Goal: Information Seeking & Learning: Learn about a topic

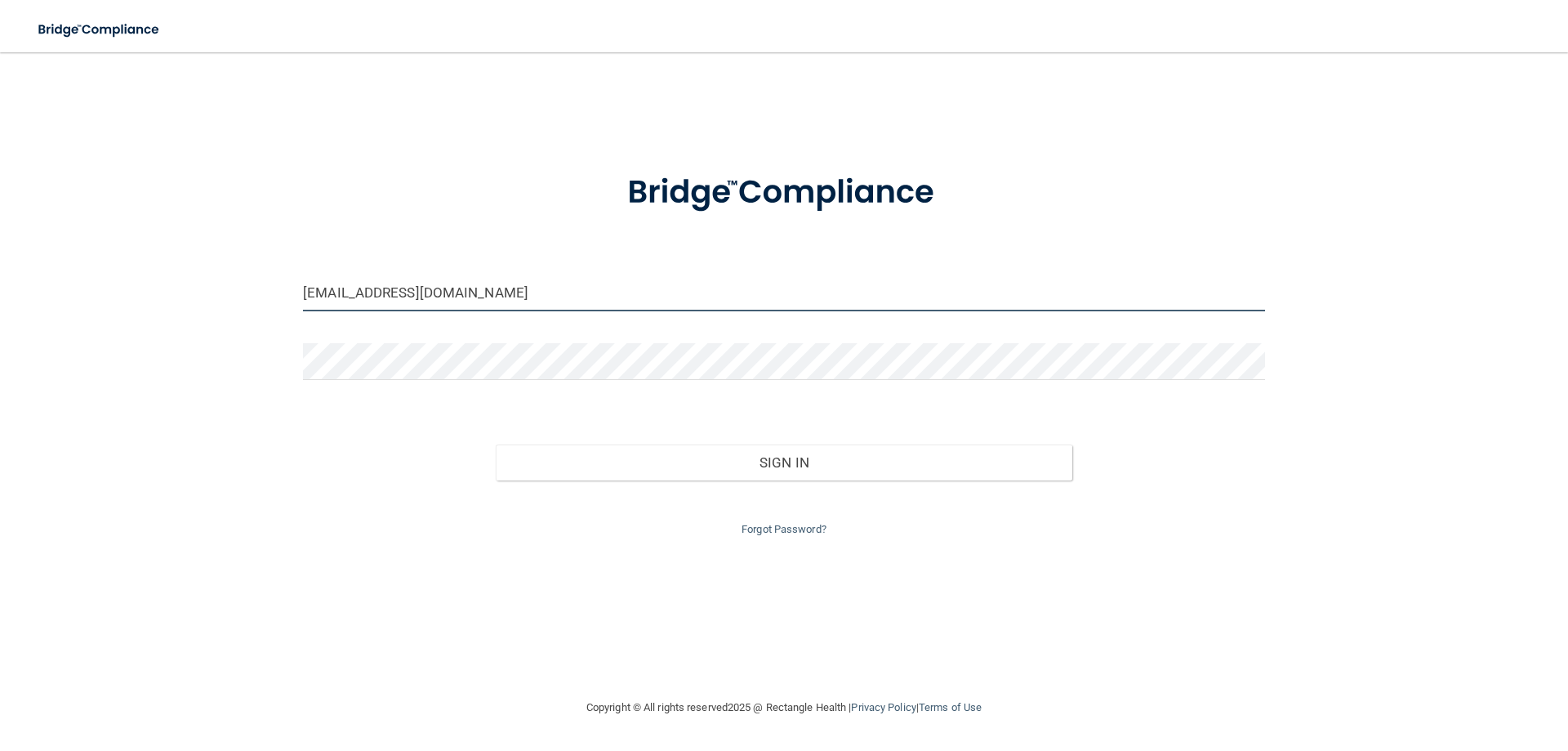
click at [326, 301] on input "[EMAIL_ADDRESS][DOMAIN_NAME]" at bounding box center [784, 292] width 962 height 37
type input "[EMAIL_ADDRESS][DOMAIN_NAME]"
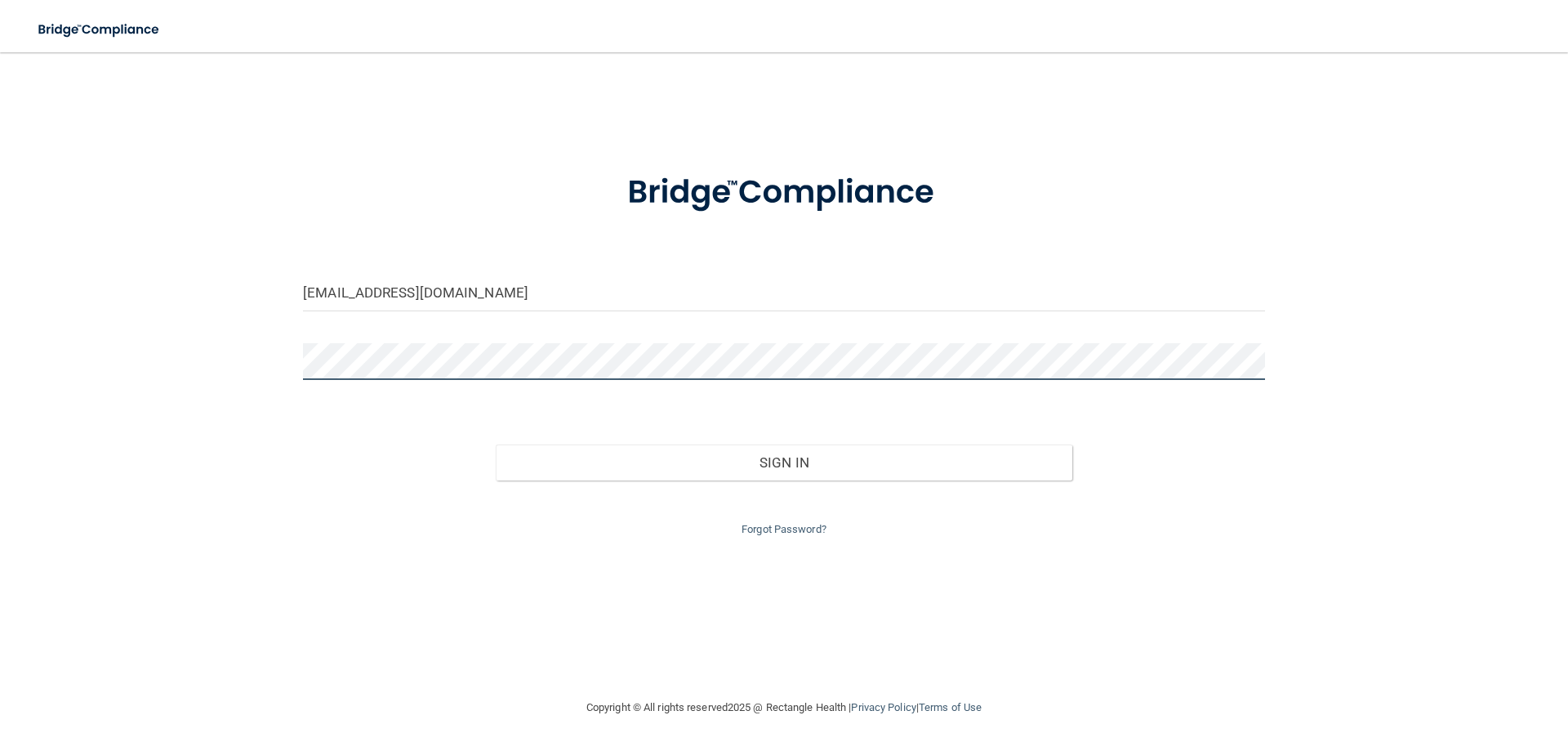
click at [247, 353] on div "lsiers@hotmail.com Invalid email/password. You don't have permission to access …" at bounding box center [783, 374] width 1502 height 613
click at [495, 444] on button "Sign In" at bounding box center [784, 462] width 577 height 36
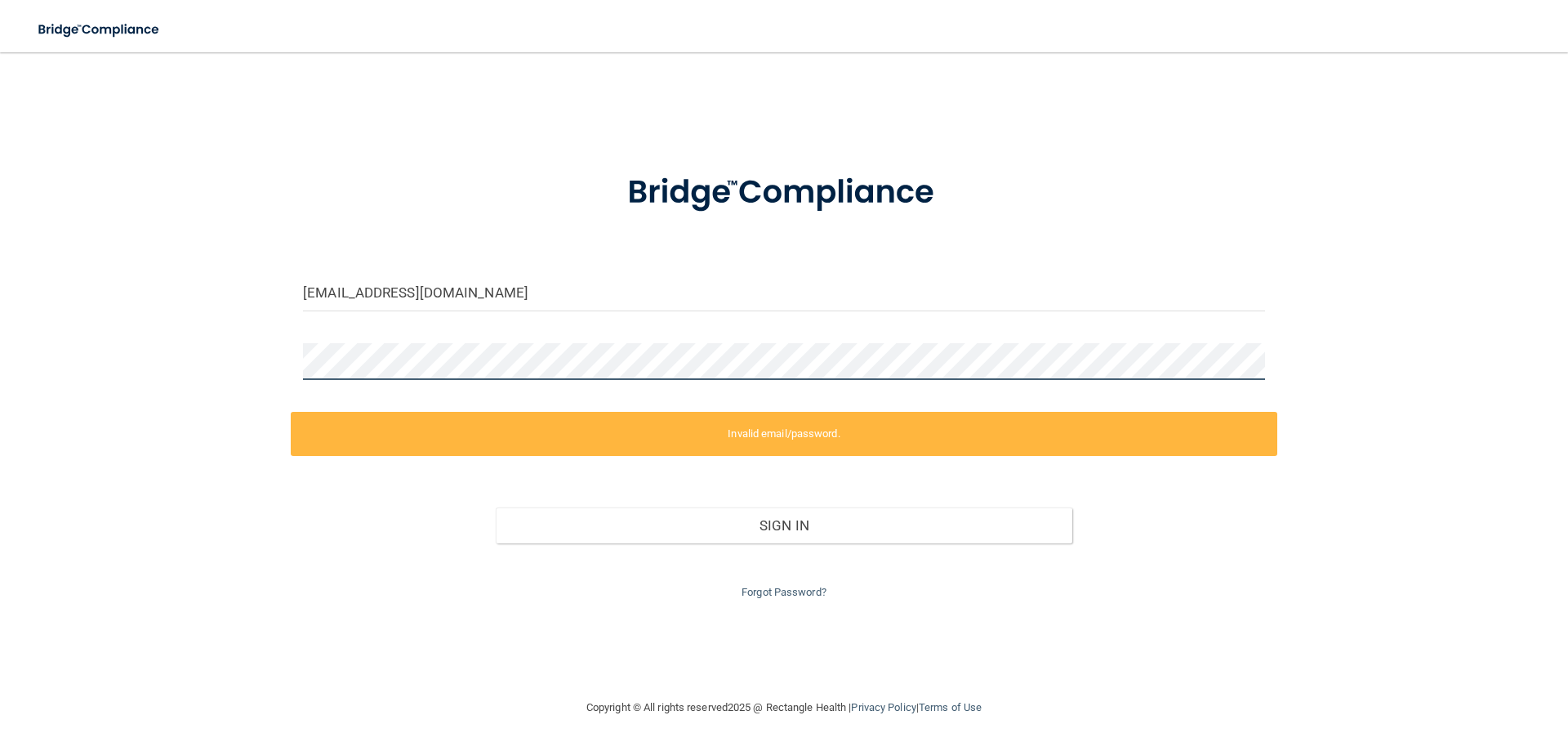
click at [186, 360] on div "lsiers@hotmail.com Invalid email/password. You don't have permission to access …" at bounding box center [783, 374] width 1502 height 613
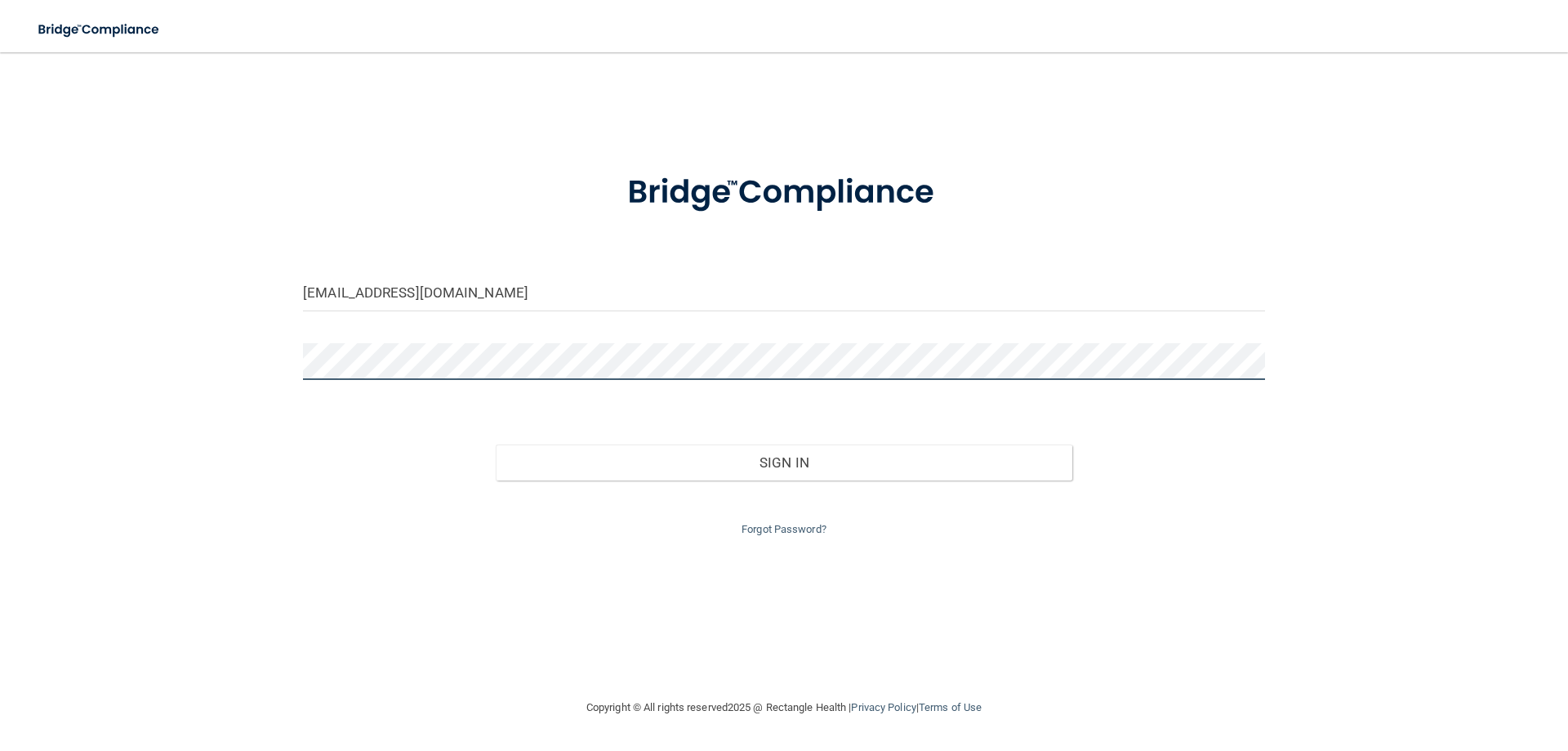
click at [495, 444] on button "Sign In" at bounding box center [784, 462] width 577 height 36
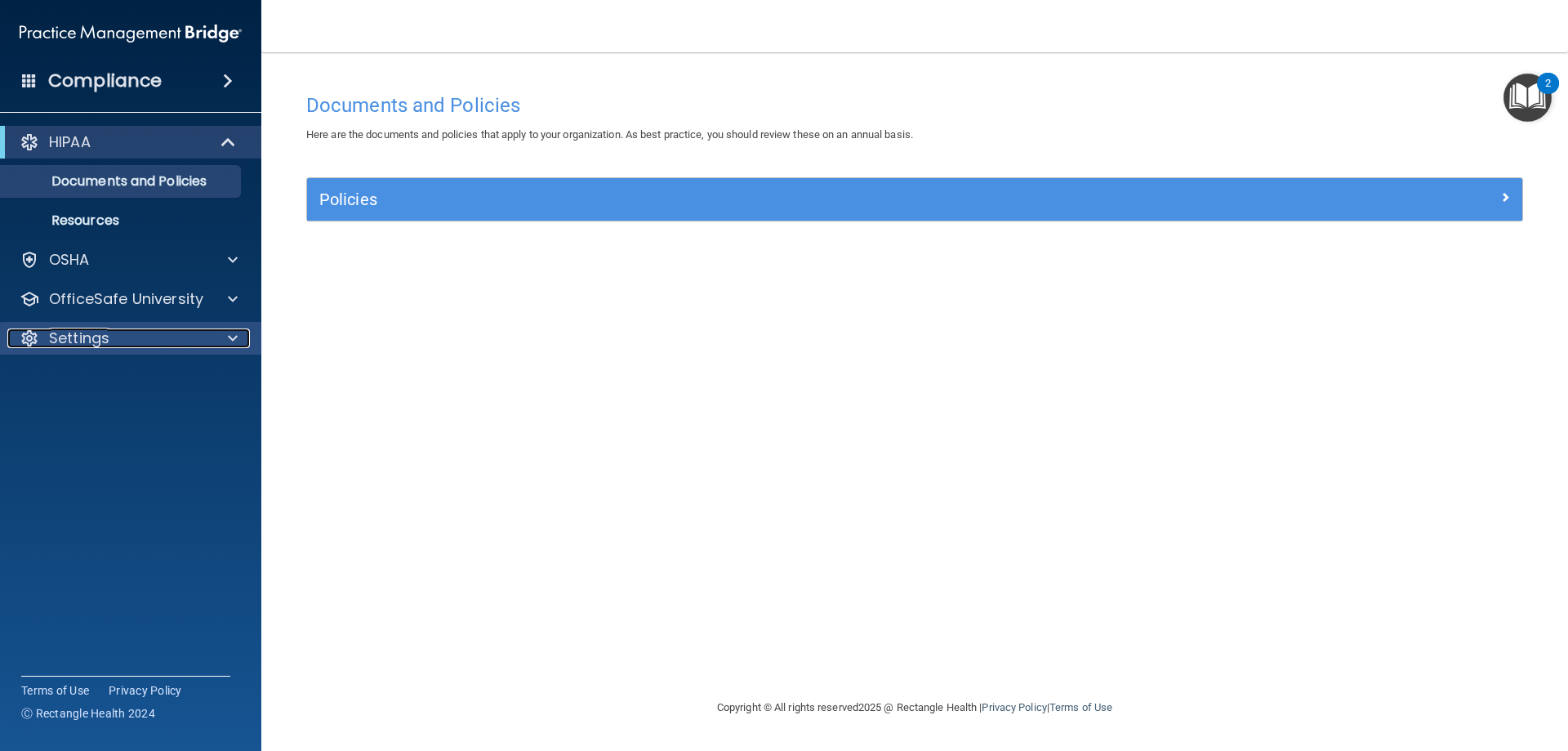
click at [92, 333] on p "Settings" at bounding box center [79, 337] width 61 height 20
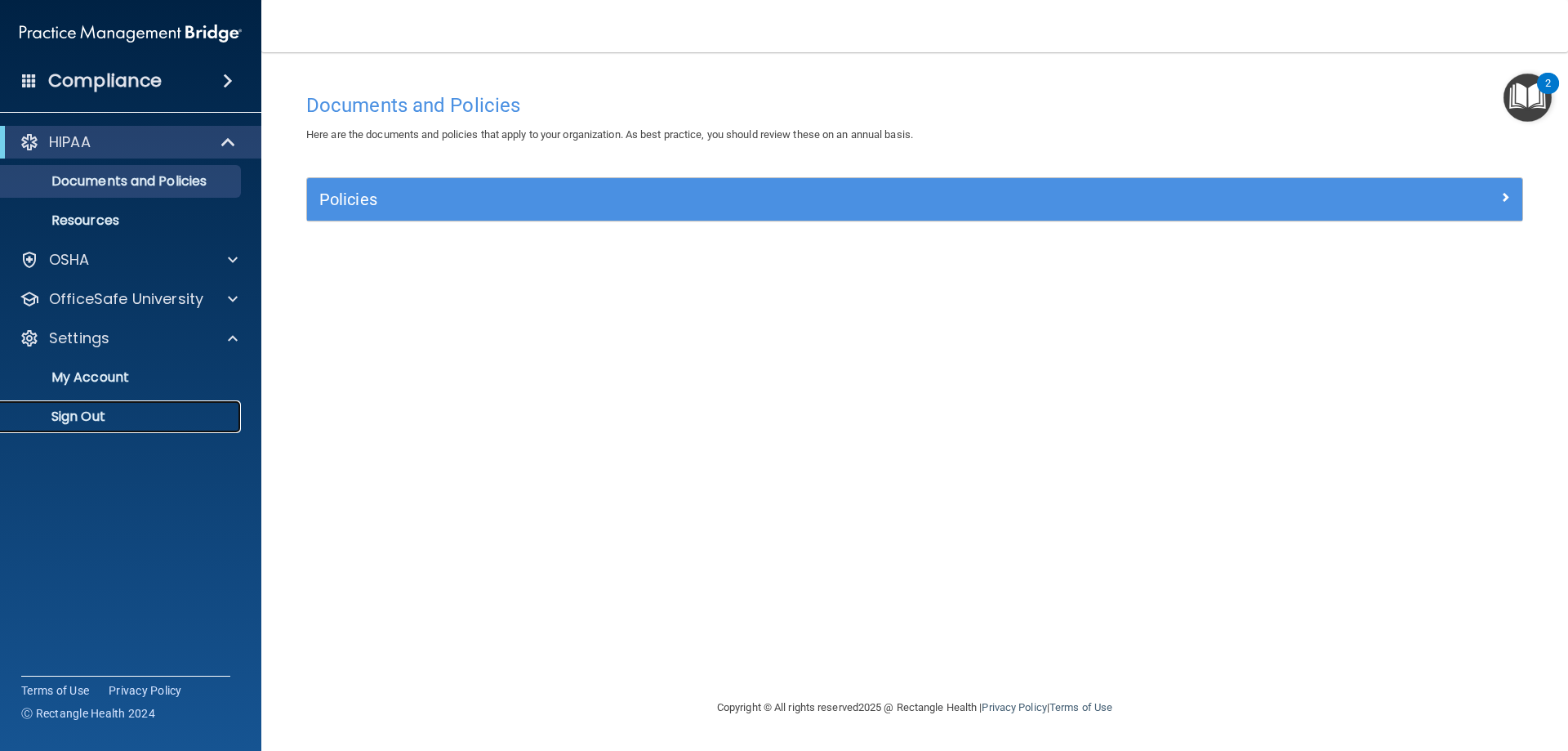
click at [92, 411] on p "Sign Out" at bounding box center [121, 416] width 223 height 16
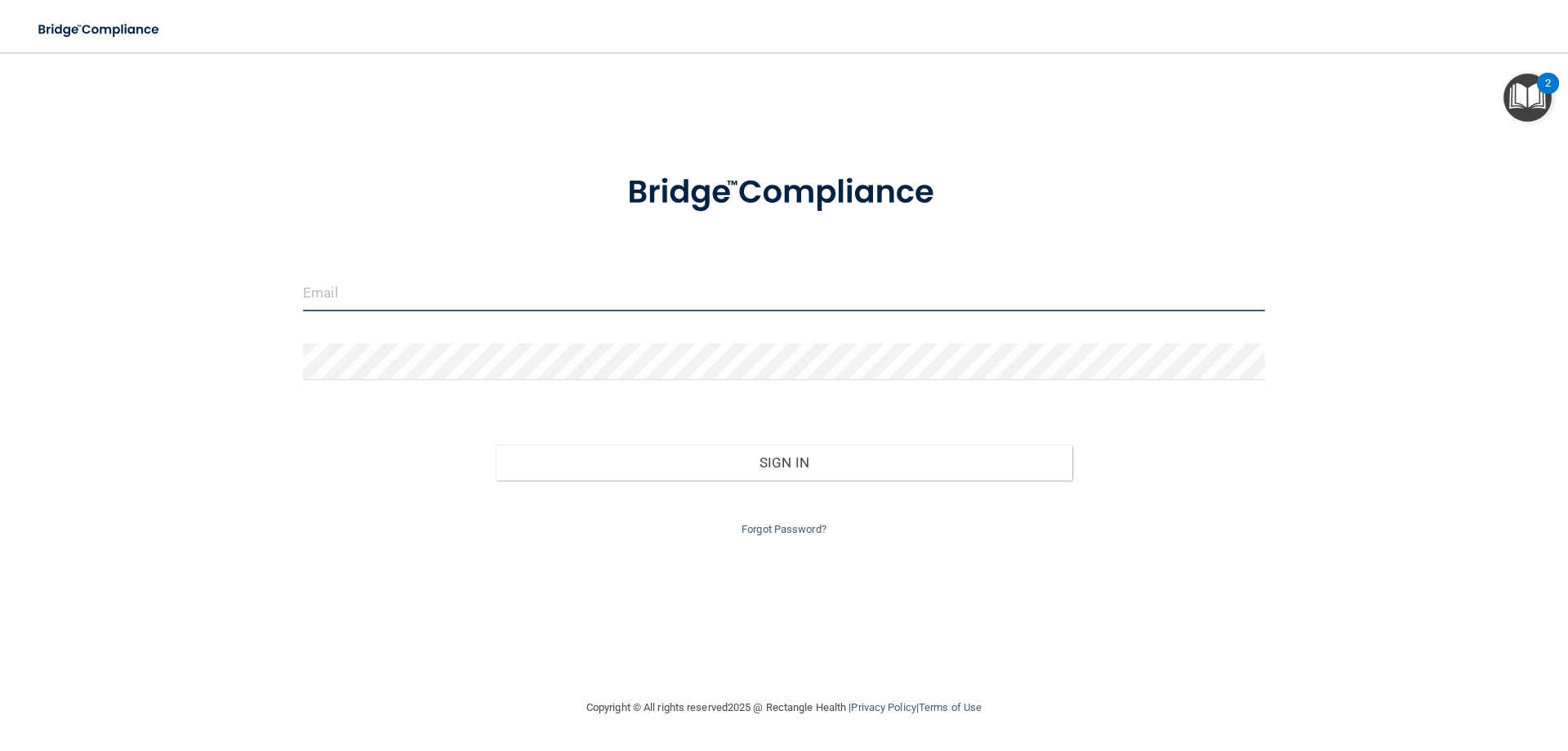
type input "lsiers@hotmail.com"
click at [401, 291] on input "lsiers@hotmail.com" at bounding box center [784, 292] width 962 height 37
type input "katelynrector234@gmail.com"
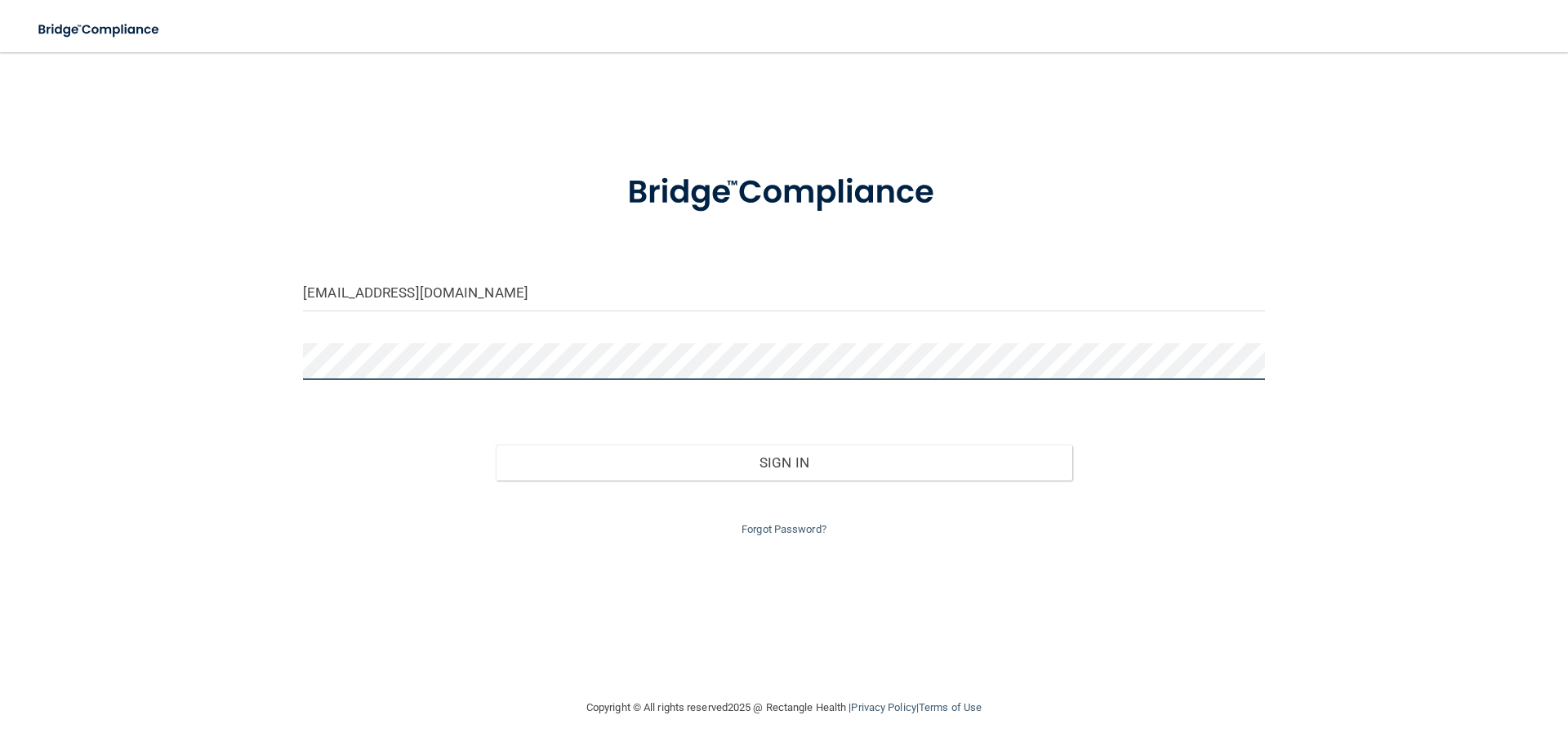
click at [172, 369] on div "katelynrector234@gmail.com Invalid email/password. You don't have permission to…" at bounding box center [783, 374] width 1502 height 613
click at [495, 444] on button "Sign In" at bounding box center [784, 462] width 577 height 36
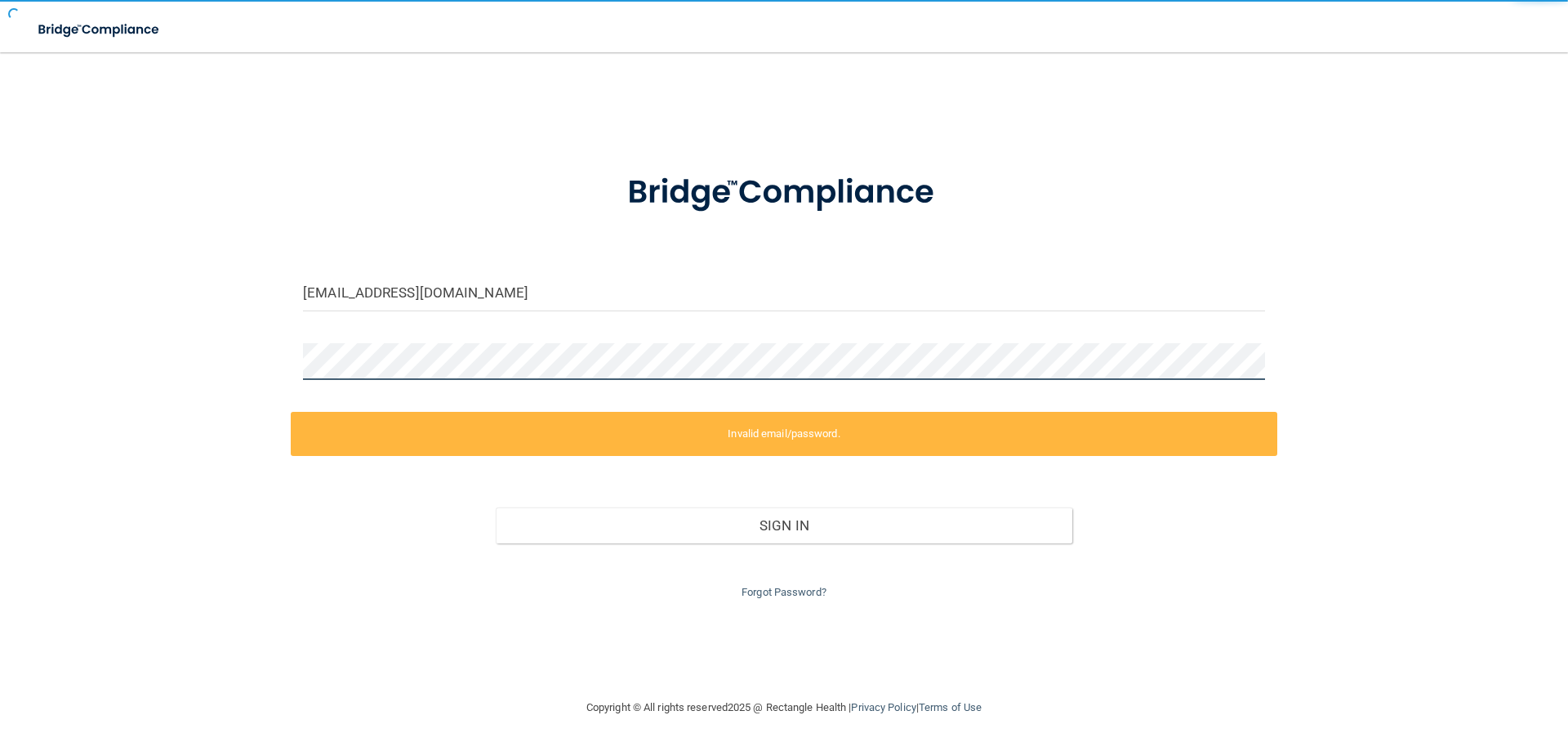
click at [495, 508] on button "Sign In" at bounding box center [784, 525] width 577 height 36
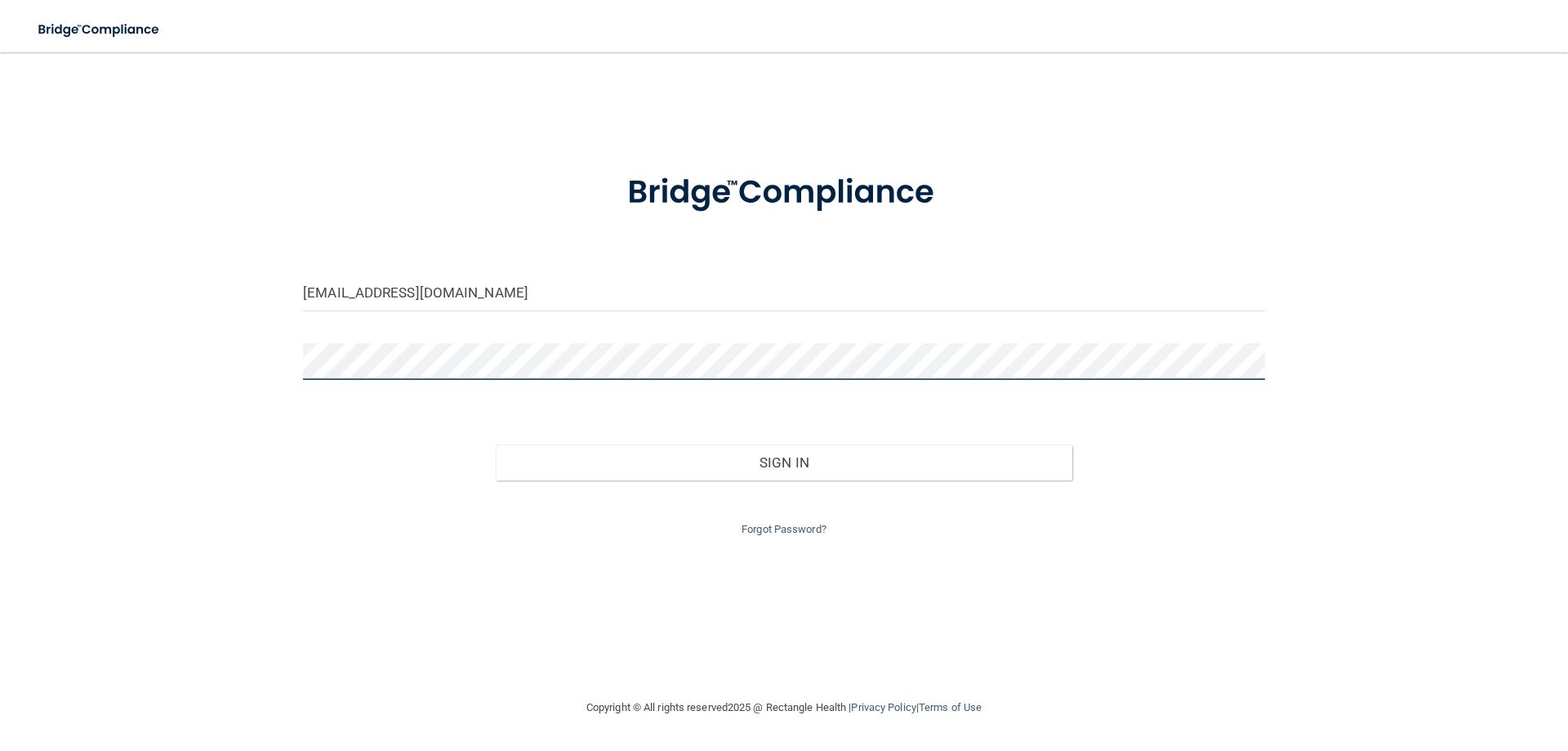
click at [495, 444] on button "Sign In" at bounding box center [784, 462] width 577 height 36
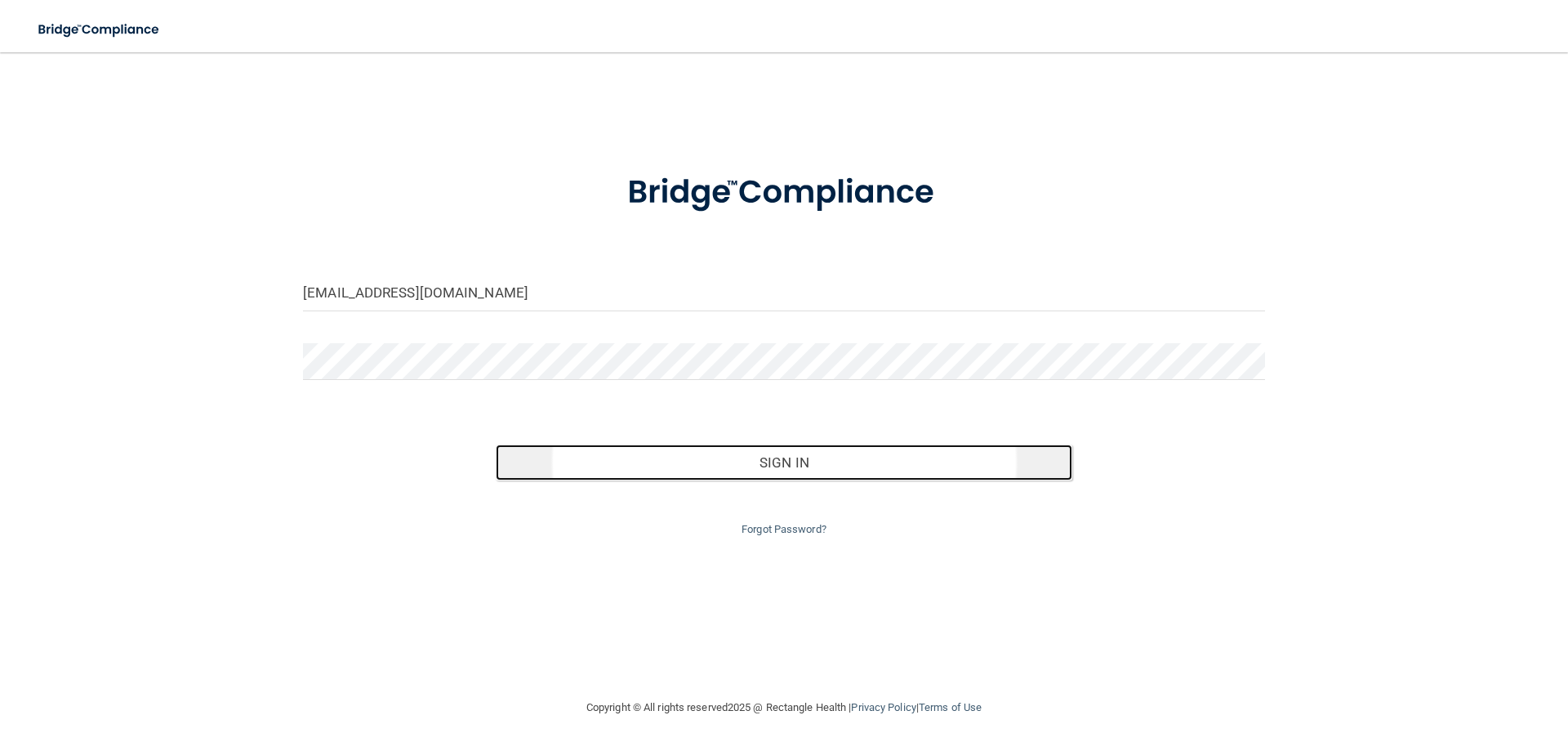
click at [766, 466] on button "Sign In" at bounding box center [784, 462] width 577 height 36
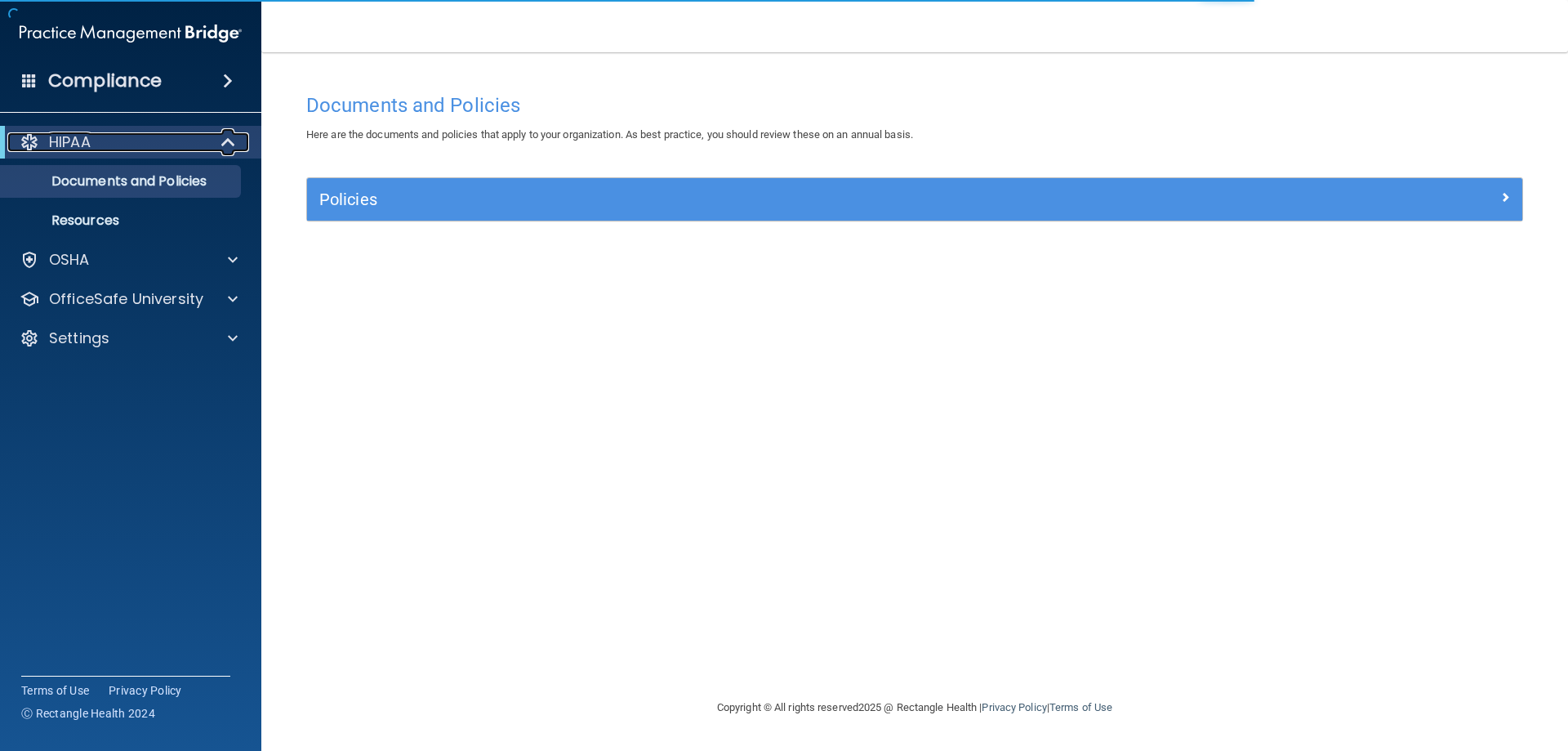
click at [102, 148] on div "HIPAA" at bounding box center [108, 142] width 202 height 20
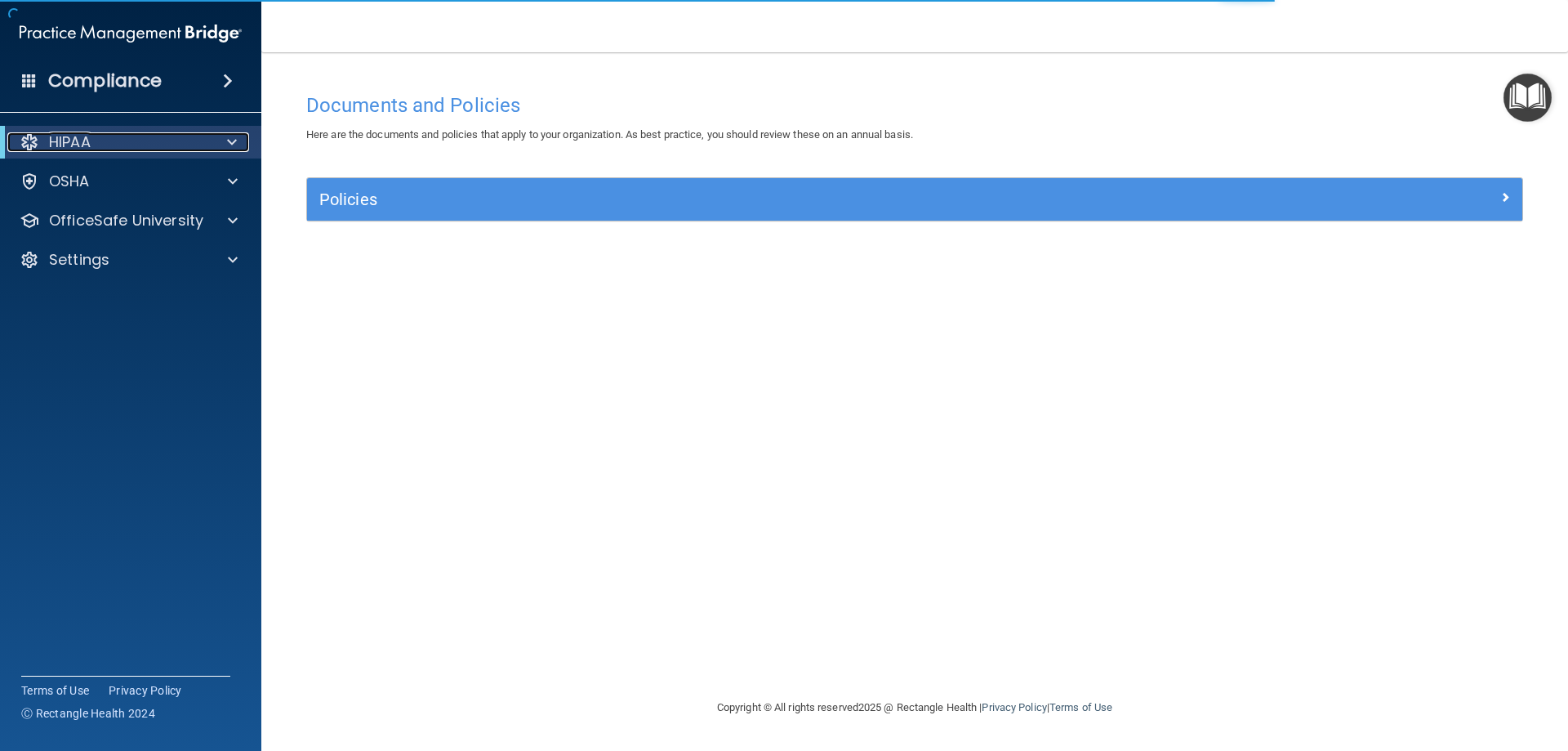
click at [105, 148] on div "HIPAA" at bounding box center [108, 142] width 202 height 20
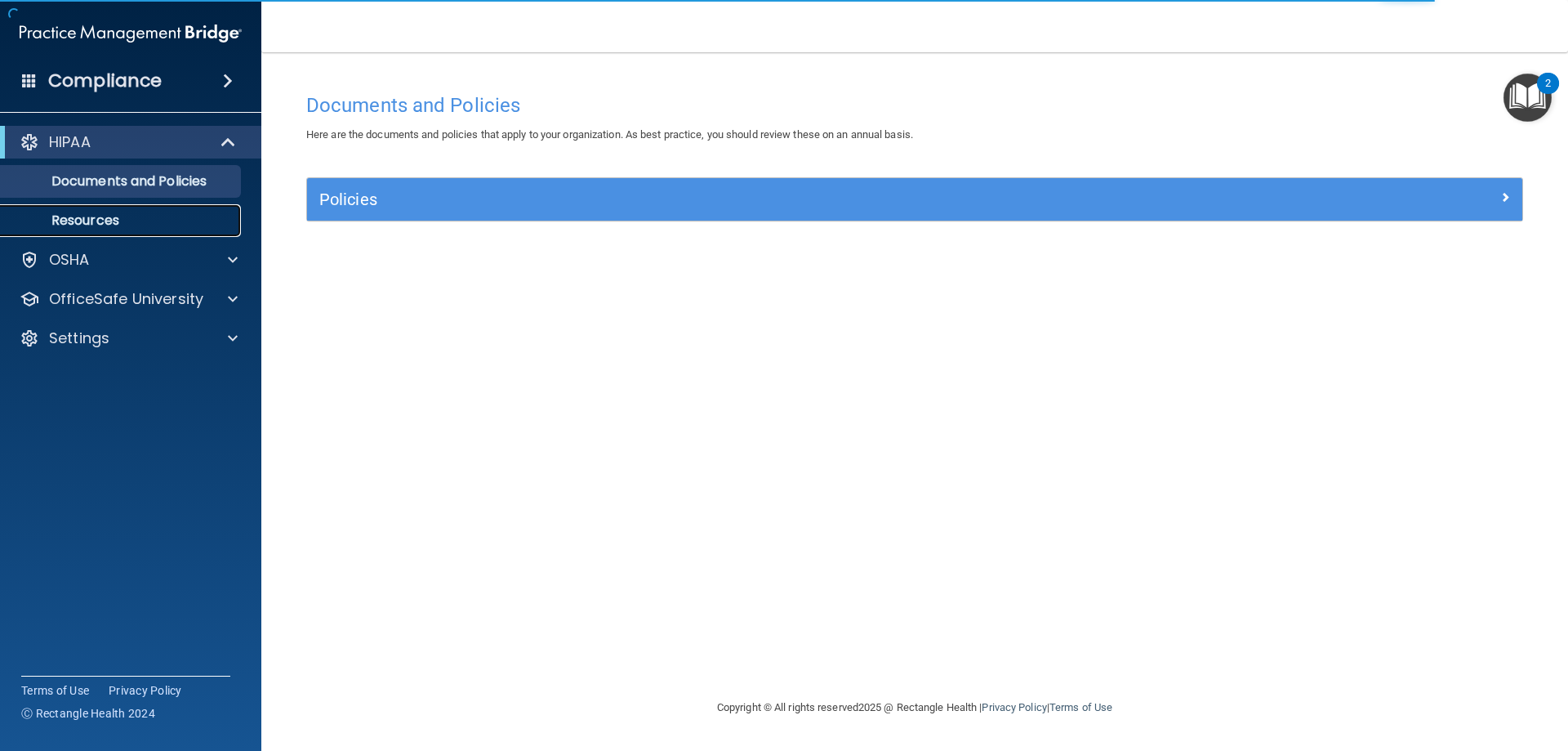
click at [121, 227] on p "Resources" at bounding box center [121, 220] width 223 height 16
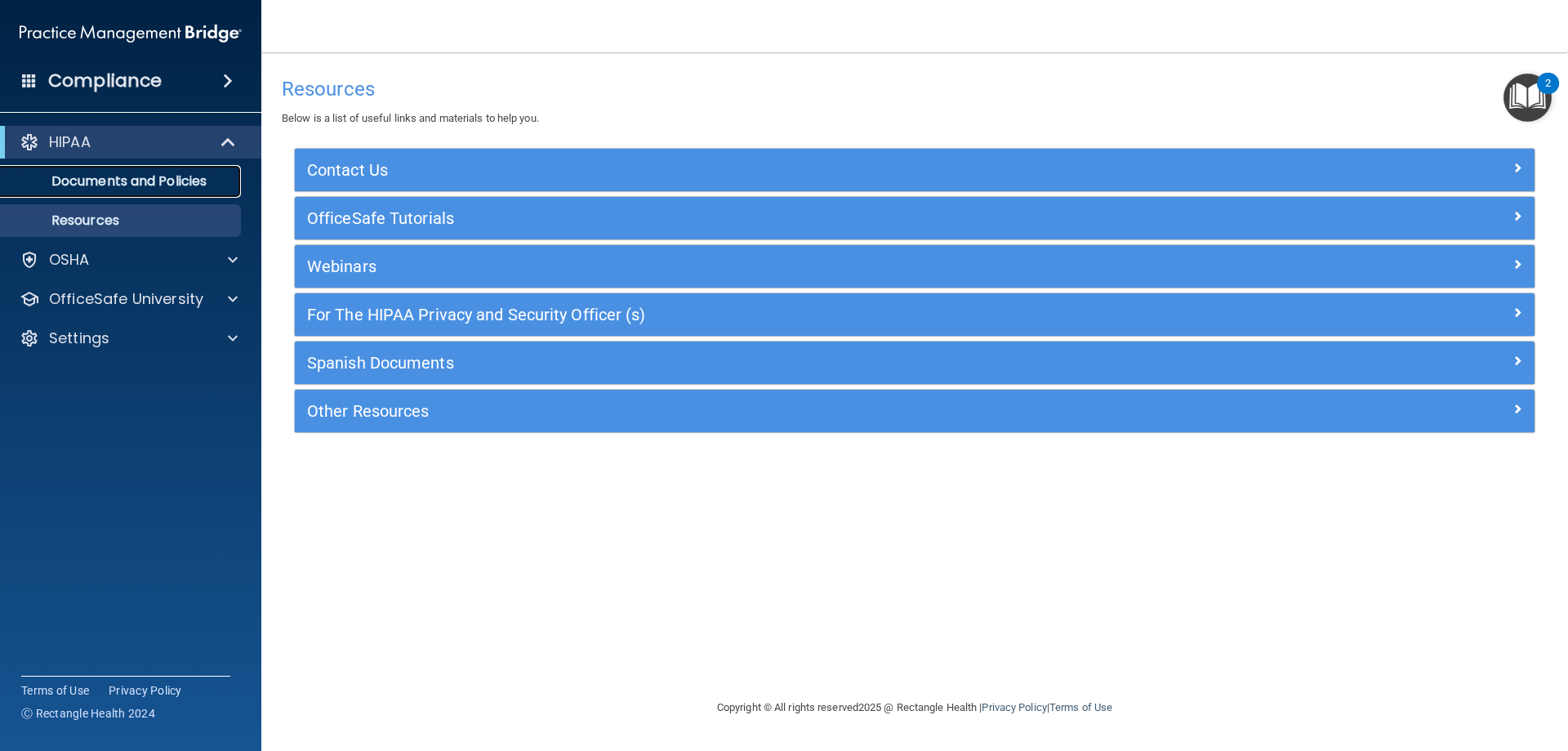
click at [105, 193] on link "Documents and Policies" at bounding box center [112, 181] width 257 height 32
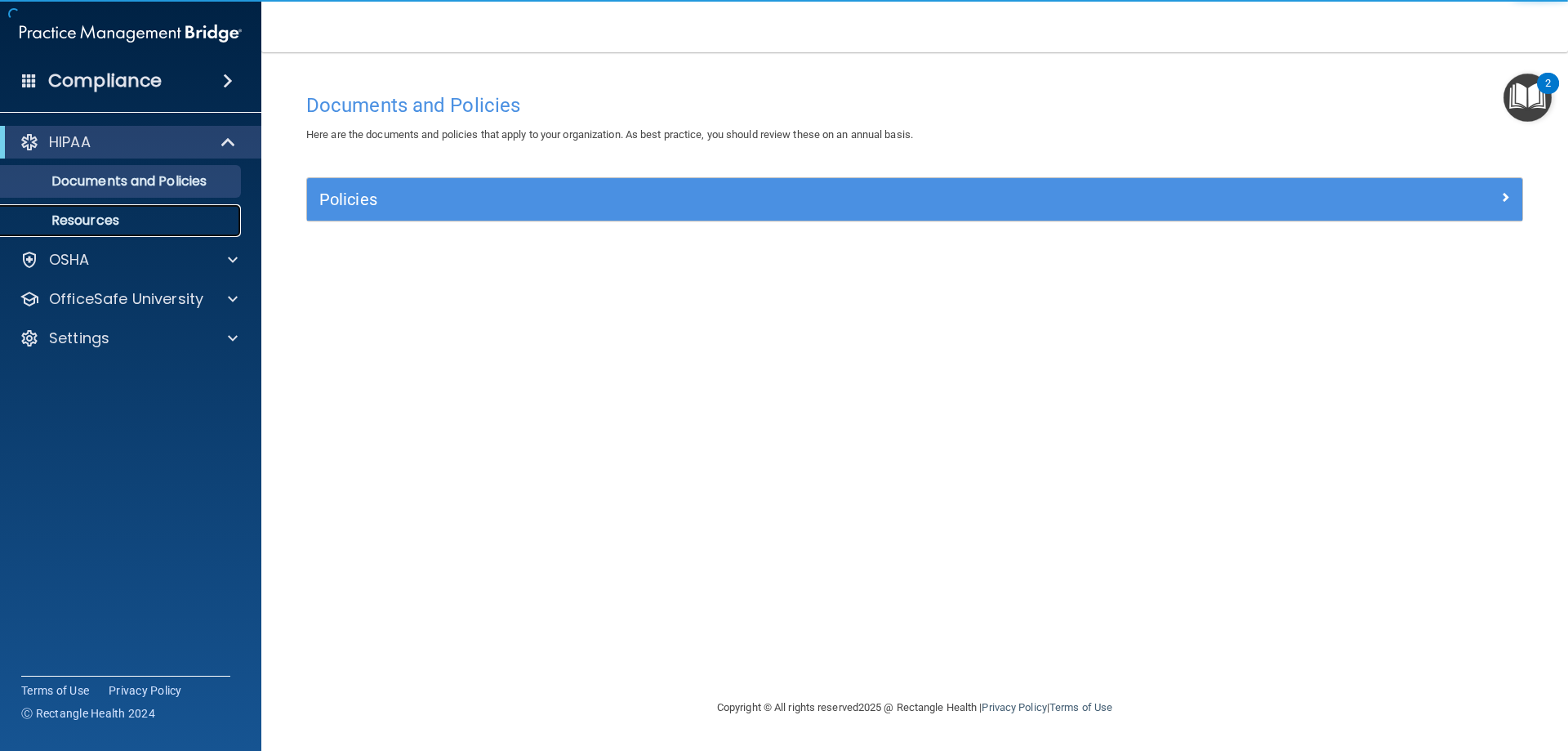
click at [129, 223] on p "Resources" at bounding box center [121, 220] width 223 height 16
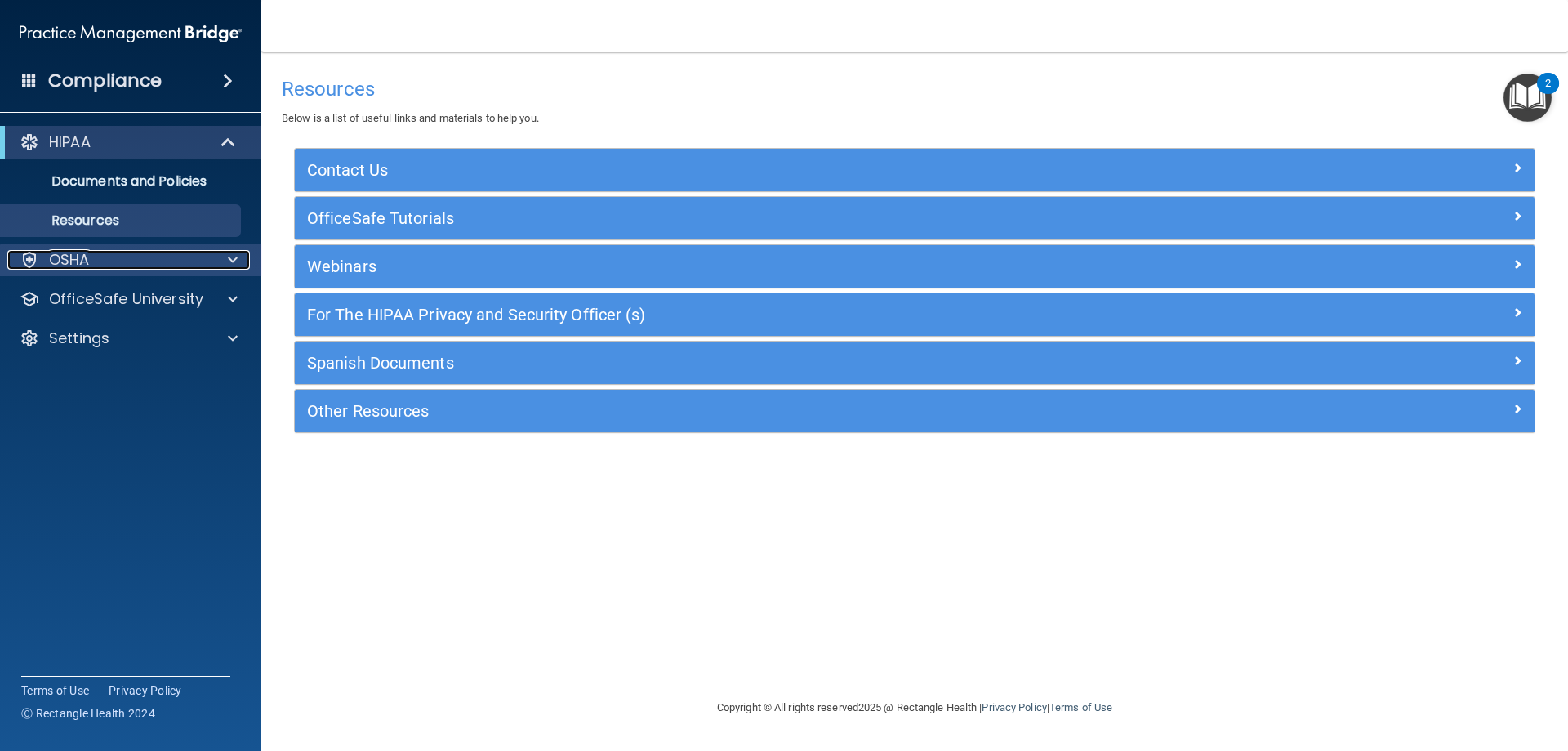
click at [121, 260] on div "OSHA" at bounding box center [108, 260] width 202 height 20
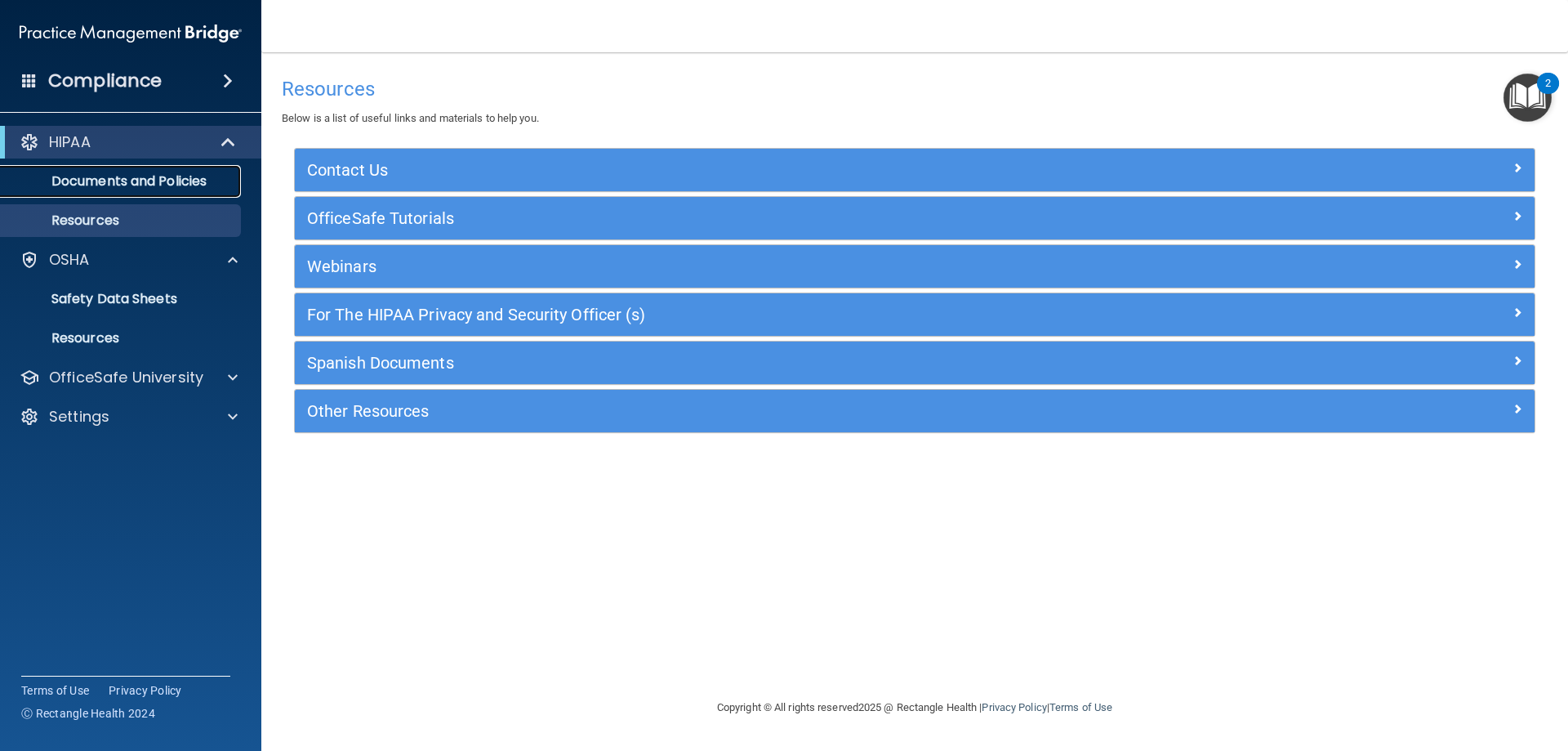
click at [159, 180] on p "Documents and Policies" at bounding box center [121, 181] width 223 height 16
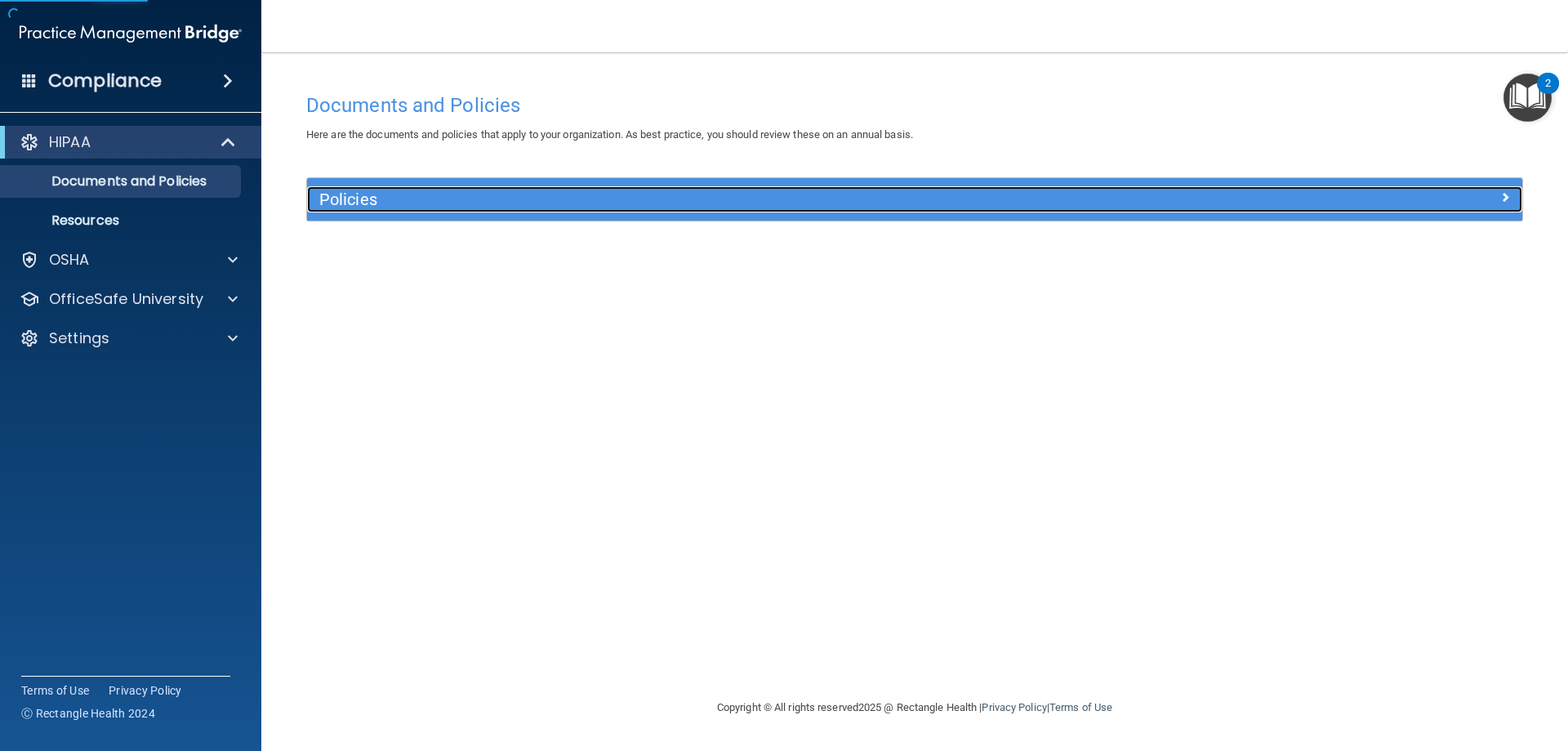
click at [383, 189] on div "Policies" at bounding box center [763, 199] width 911 height 26
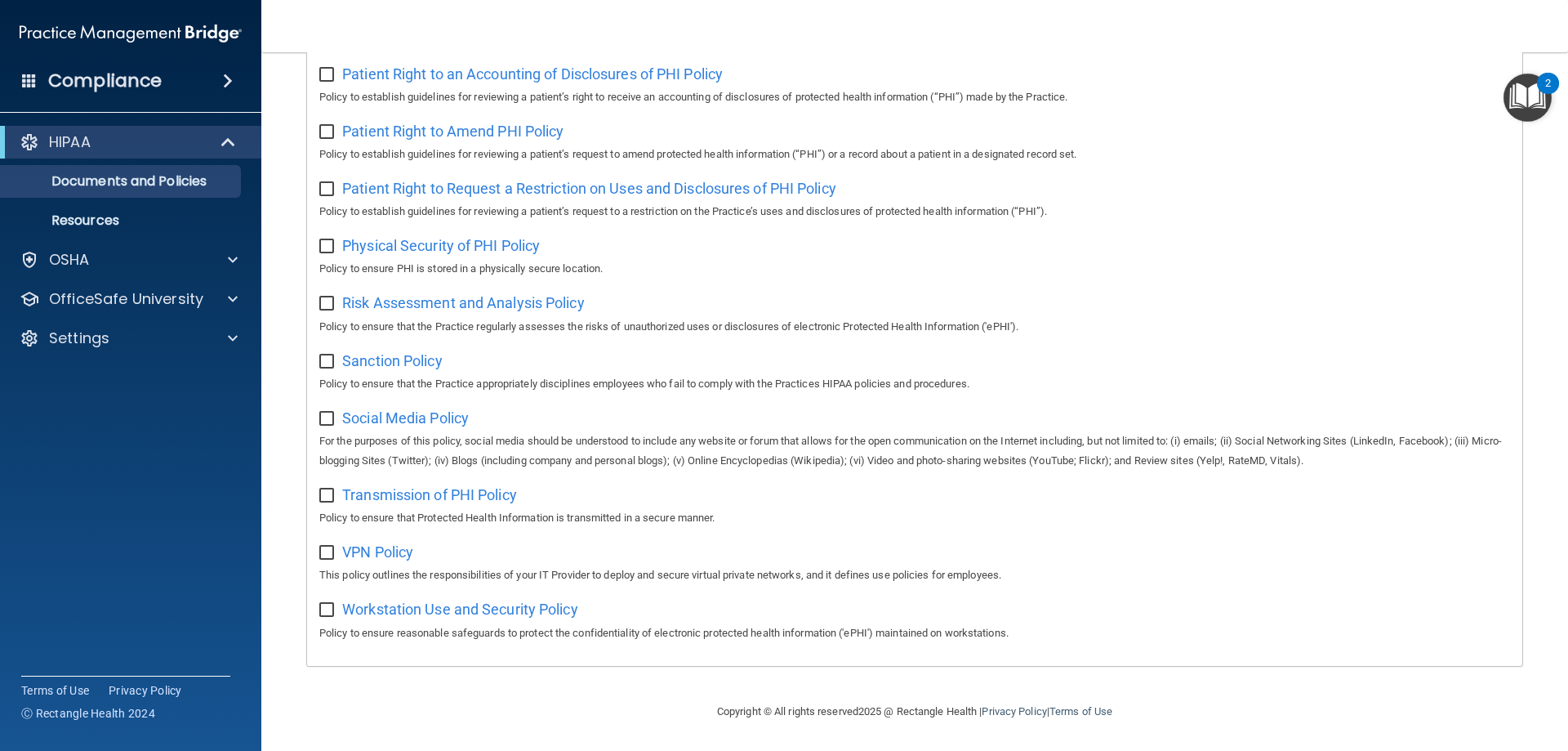
scroll to position [316, 0]
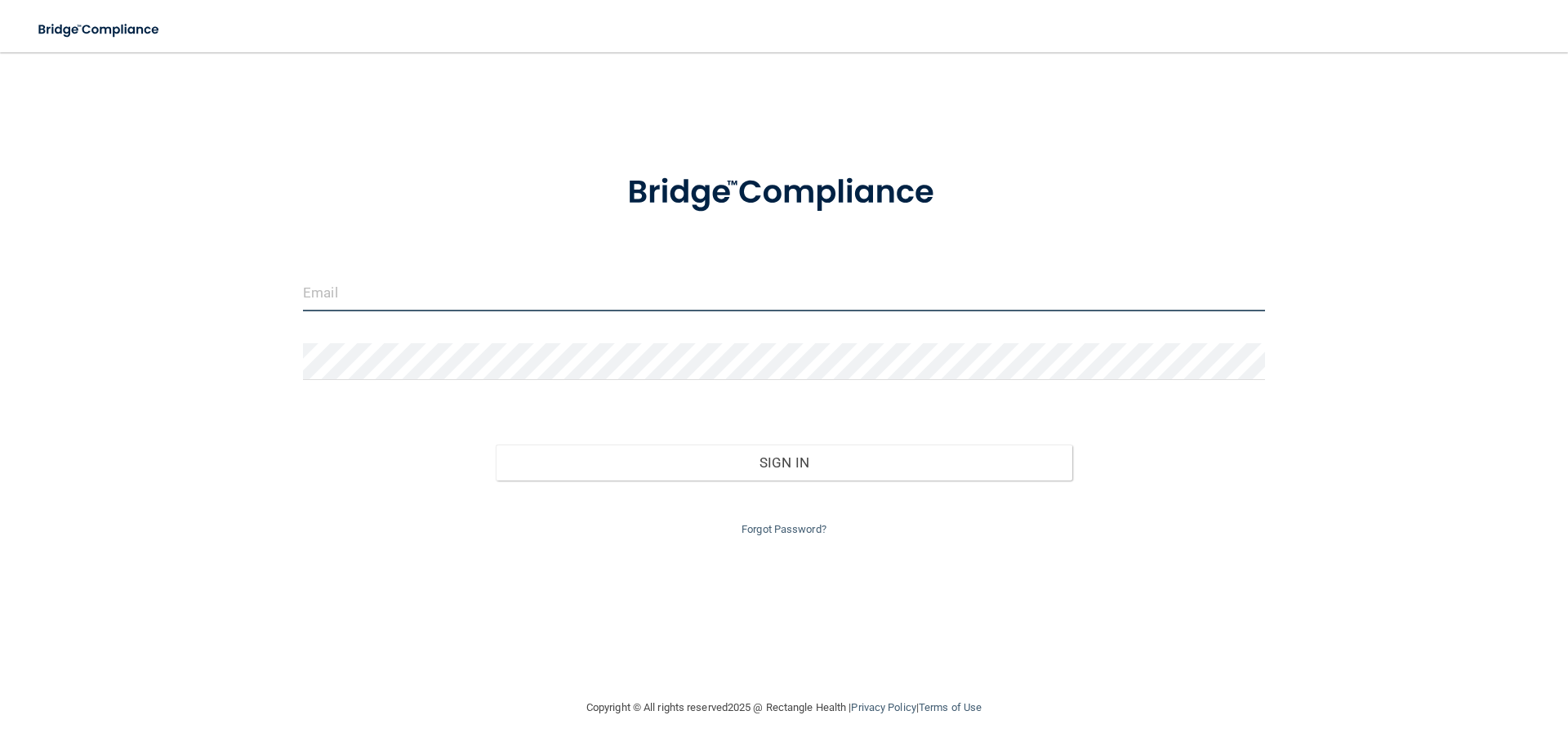
type input "[EMAIL_ADDRESS][DOMAIN_NAME]"
drag, startPoint x: 486, startPoint y: 286, endPoint x: 150, endPoint y: 261, distance: 336.9
click at [156, 266] on div "katelynrector234@gmail.com Invalid email/password. You don't have permission to…" at bounding box center [783, 374] width 1502 height 613
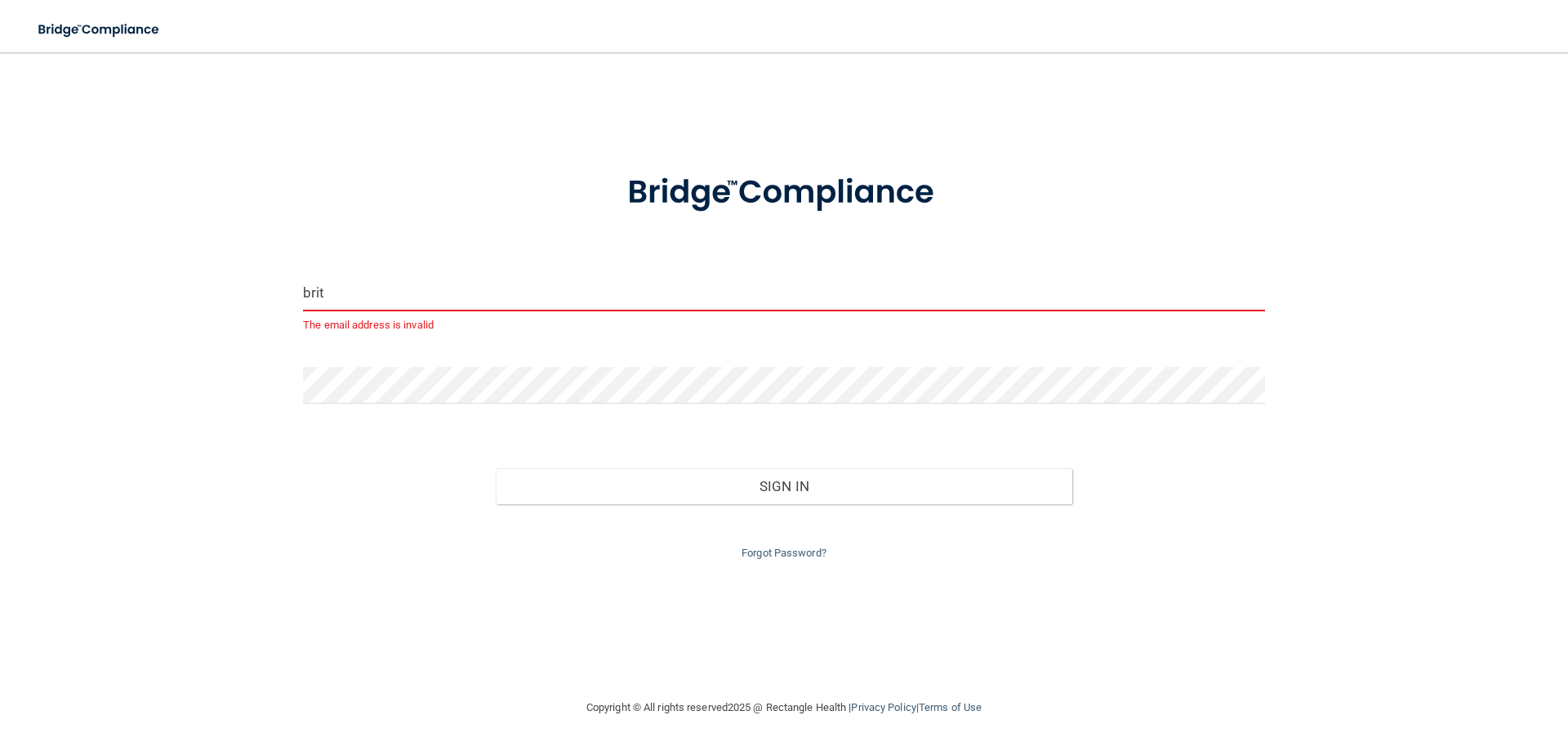
type input "Brittanyh213@yahoo.com"
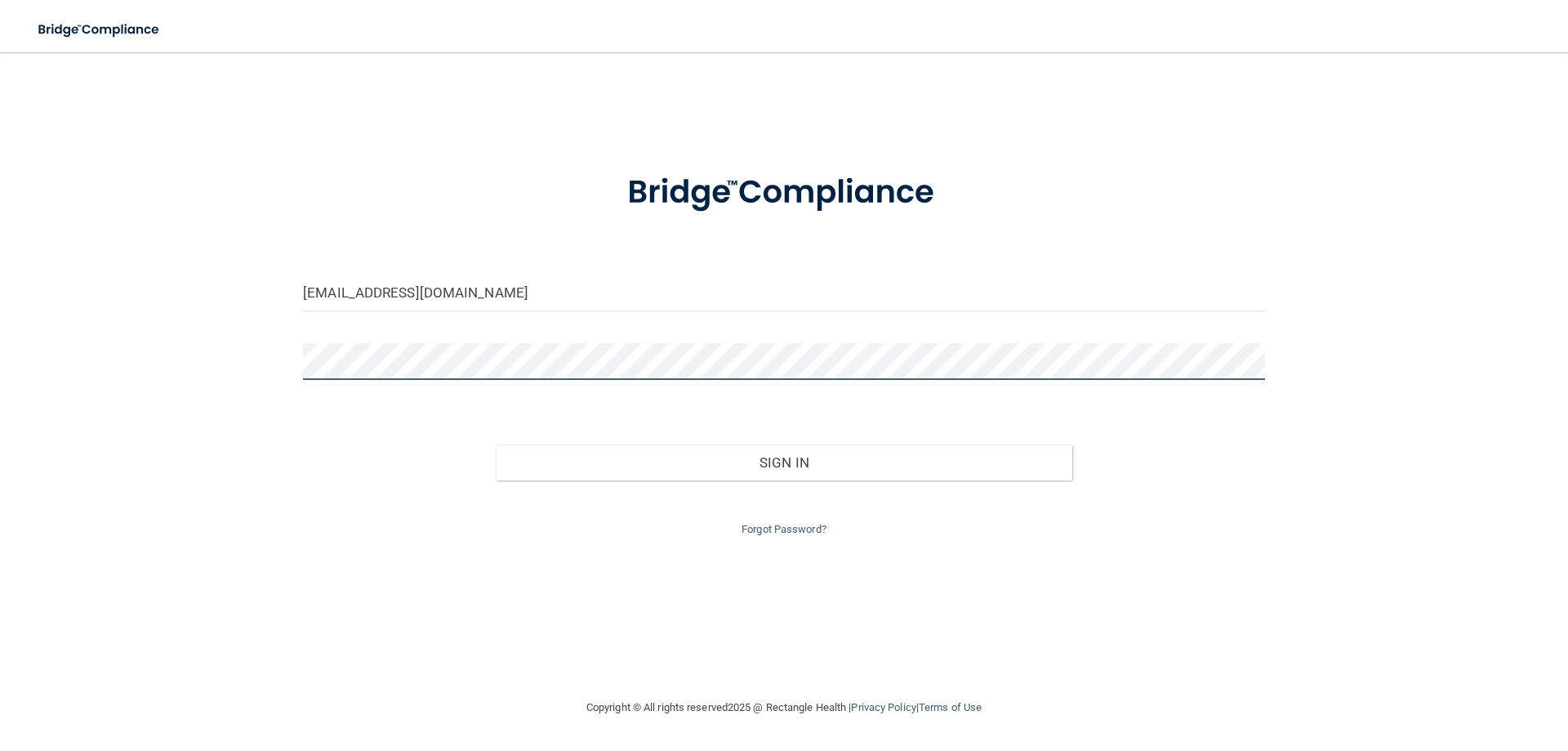
click at [259, 366] on div "Brittanyh213@yahoo.com Invalid email/password. You don't have permission to acc…" at bounding box center [783, 374] width 1502 height 613
click at [1100, 632] on div "Brittanyh213@yahoo.com Invalid email/password. You don't have permission to acc…" at bounding box center [783, 374] width 1502 height 613
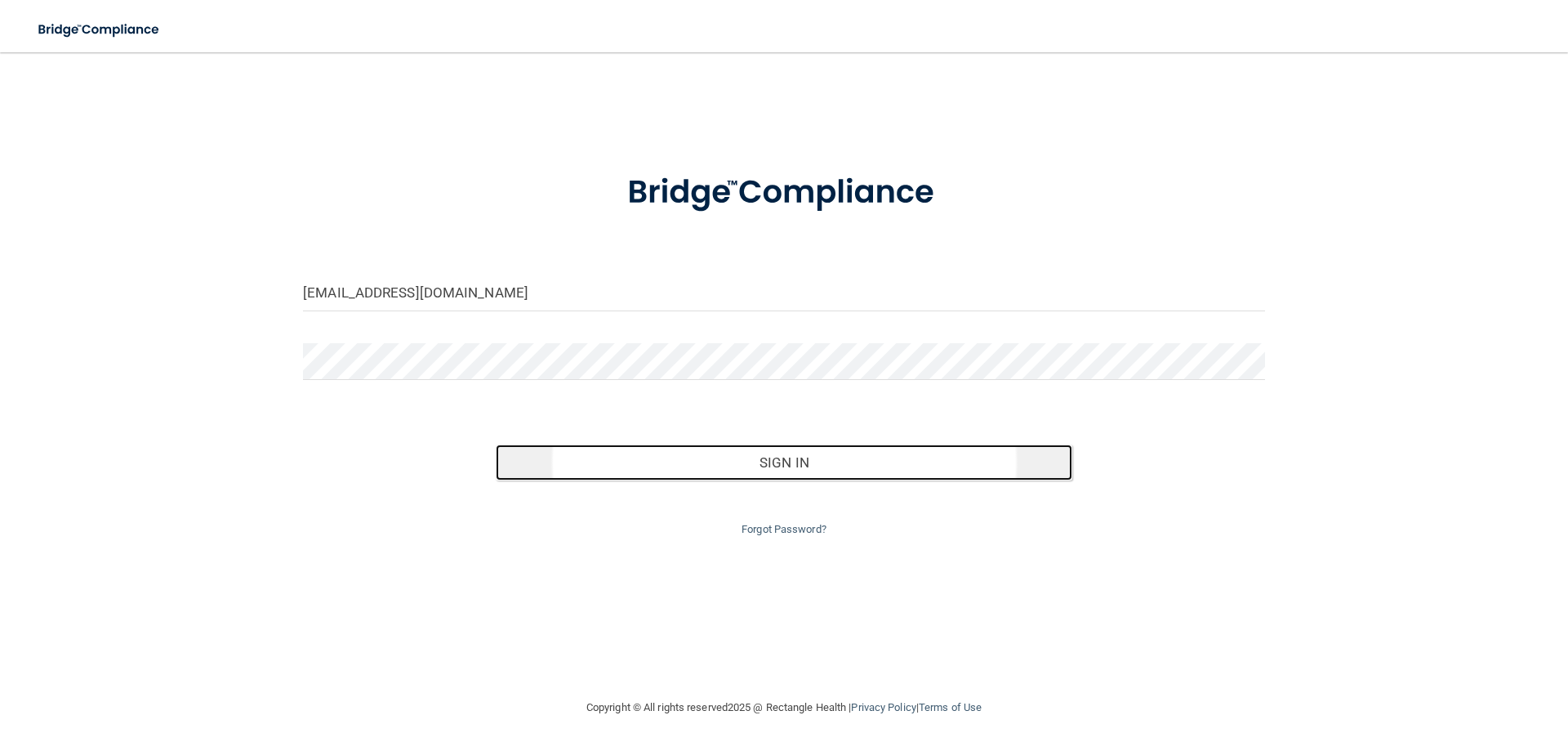
click at [868, 466] on button "Sign In" at bounding box center [784, 462] width 577 height 36
click at [795, 466] on button "Sign In" at bounding box center [784, 462] width 577 height 36
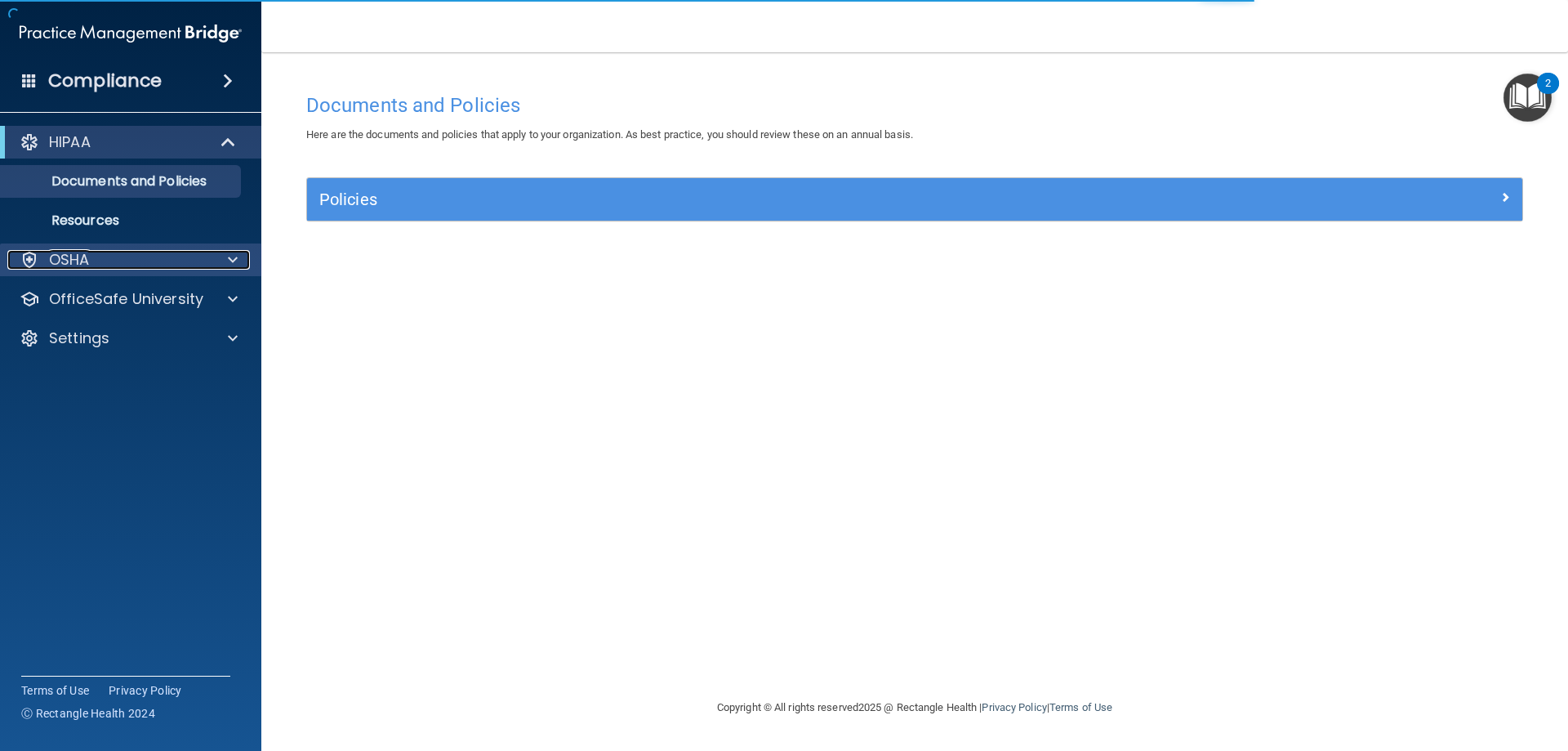
click at [121, 258] on div "OSHA" at bounding box center [108, 260] width 202 height 20
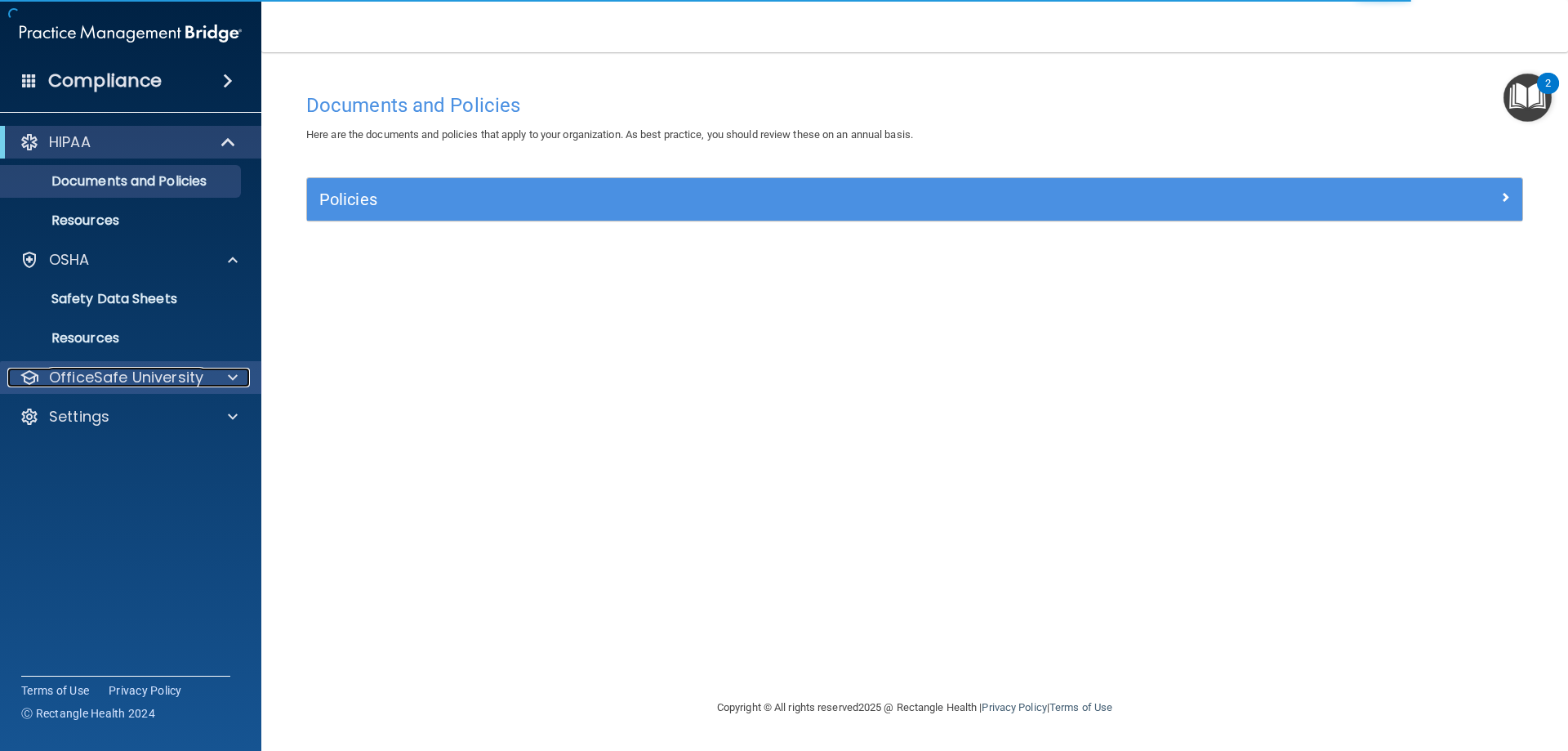
click at [195, 378] on p "OfficeSafe University" at bounding box center [126, 377] width 155 height 20
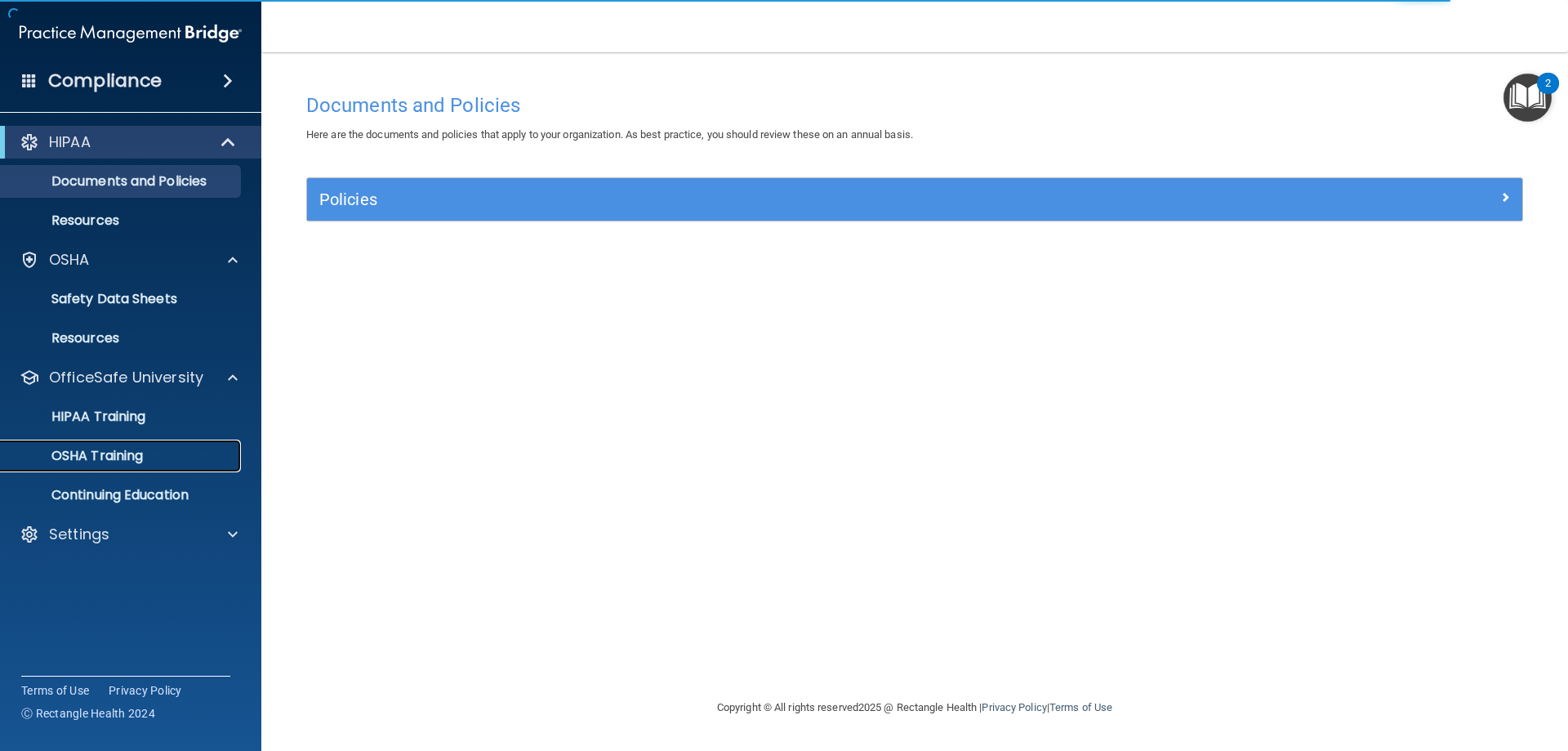
click at [120, 451] on p "OSHA Training" at bounding box center [76, 455] width 132 height 16
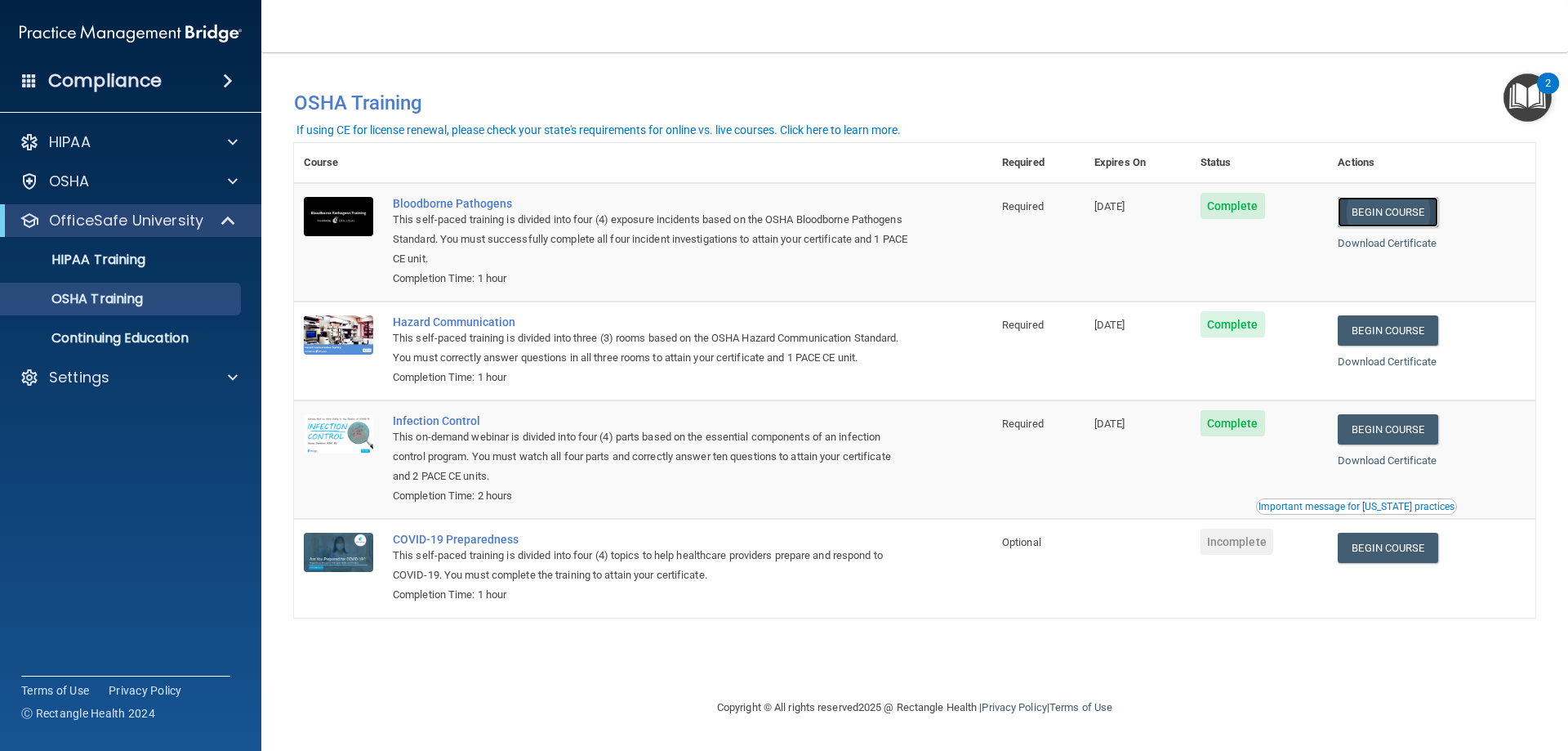
click at [1366, 206] on link "Begin Course" at bounding box center [1387, 211] width 100 height 30
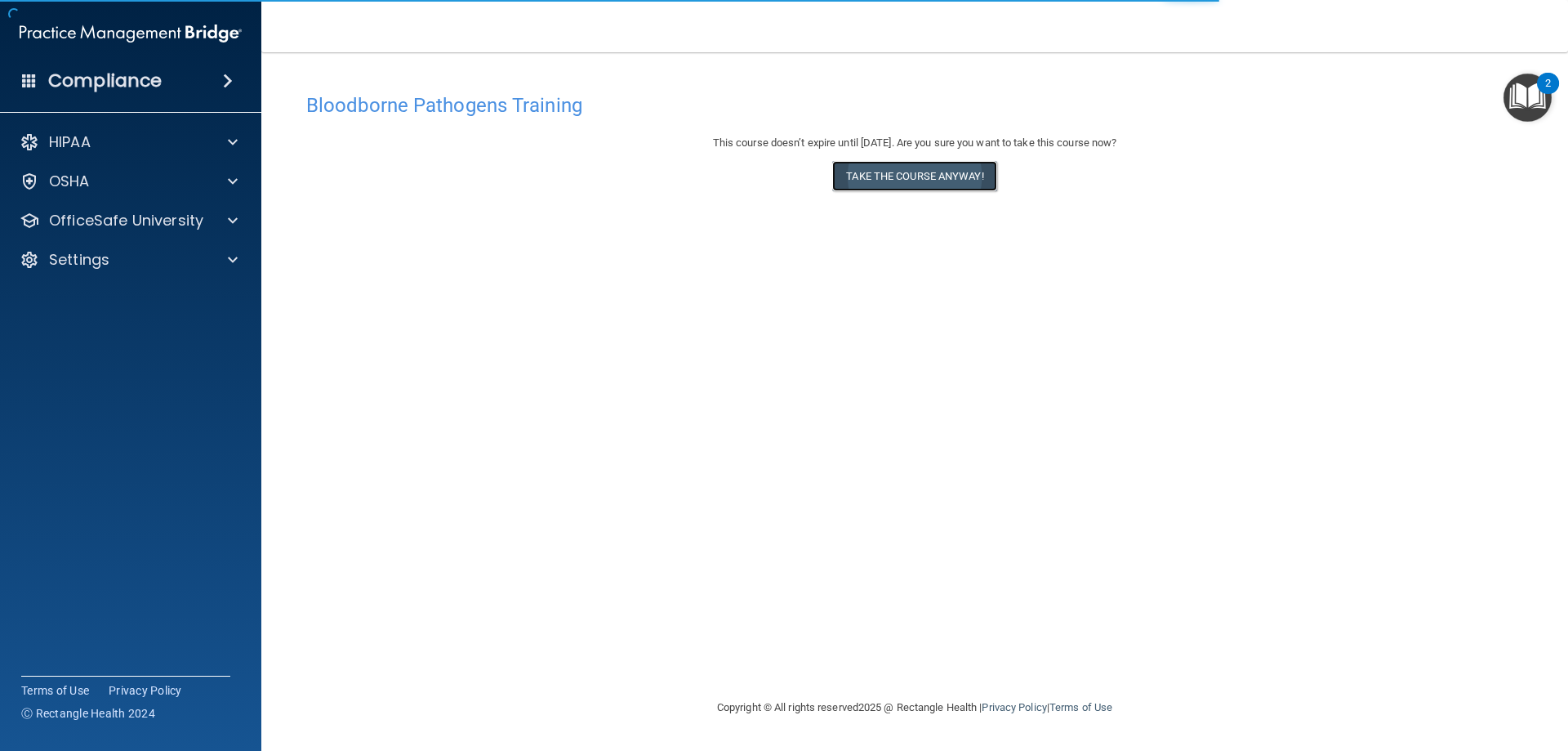
click at [933, 184] on button "Take the course anyway!" at bounding box center [914, 175] width 164 height 30
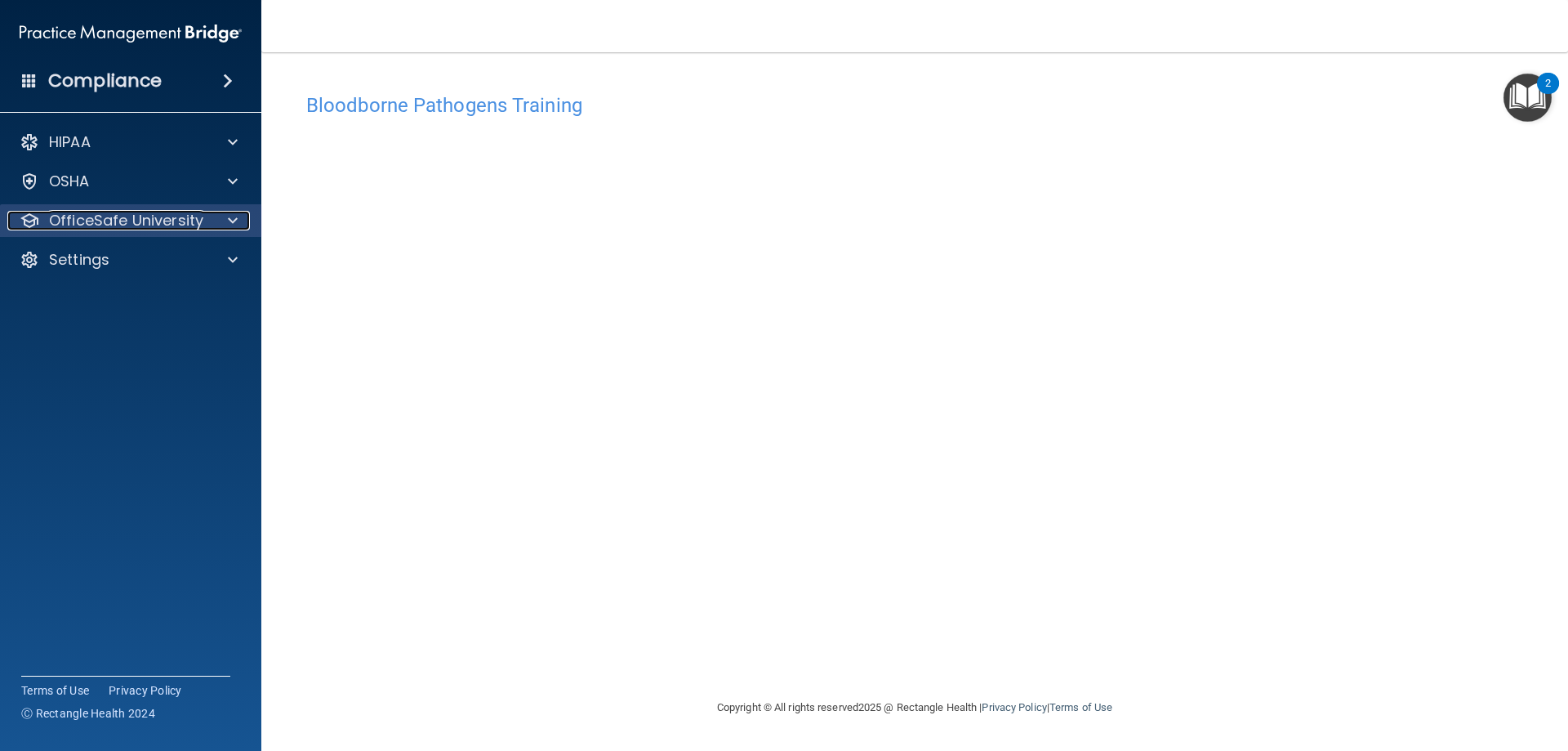
click at [120, 214] on p "OfficeSafe University" at bounding box center [126, 220] width 155 height 20
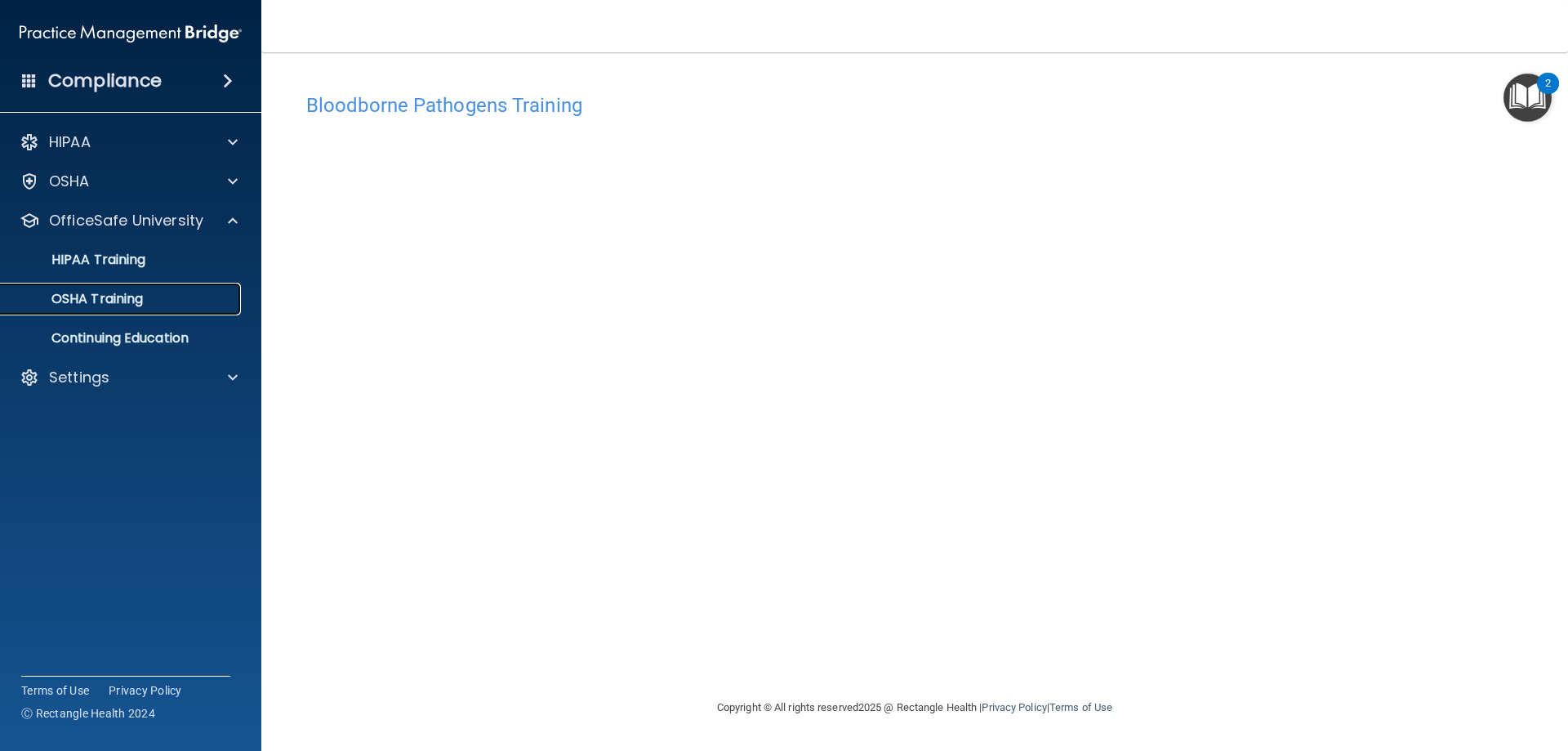
click at [102, 297] on p "OSHA Training" at bounding box center [76, 298] width 132 height 16
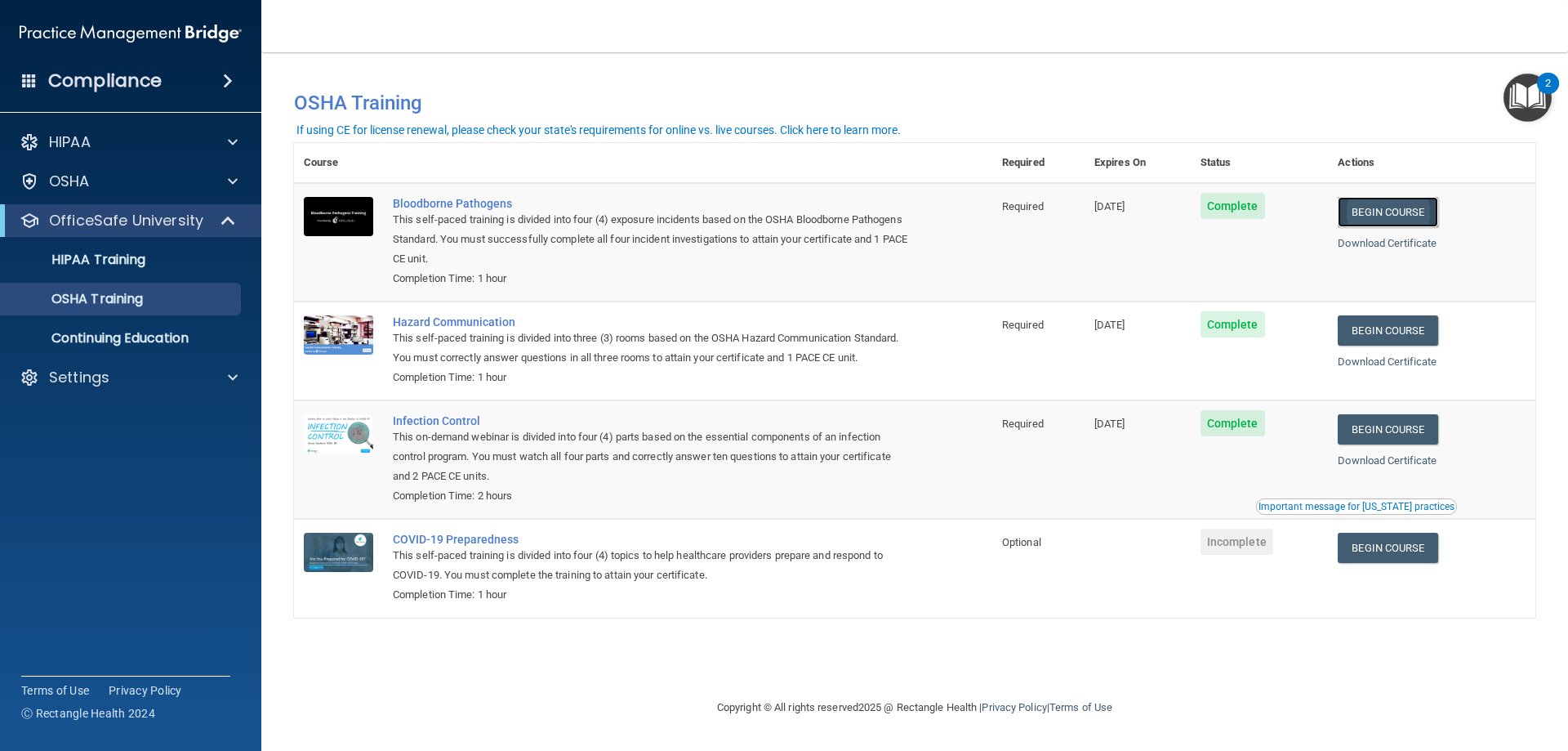
click at [1395, 208] on link "Begin Course" at bounding box center [1387, 211] width 100 height 30
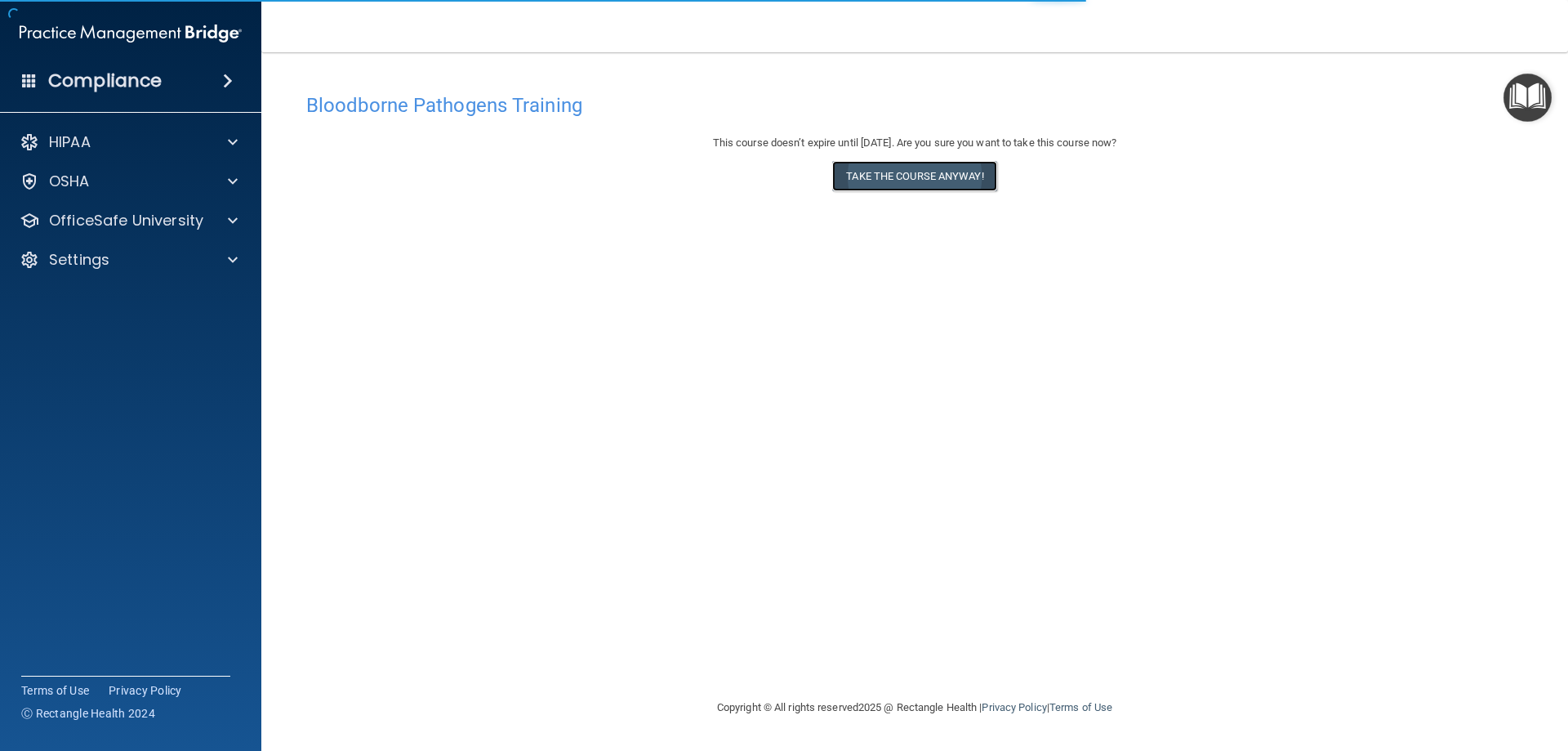
click at [919, 185] on button "Take the course anyway!" at bounding box center [914, 175] width 164 height 30
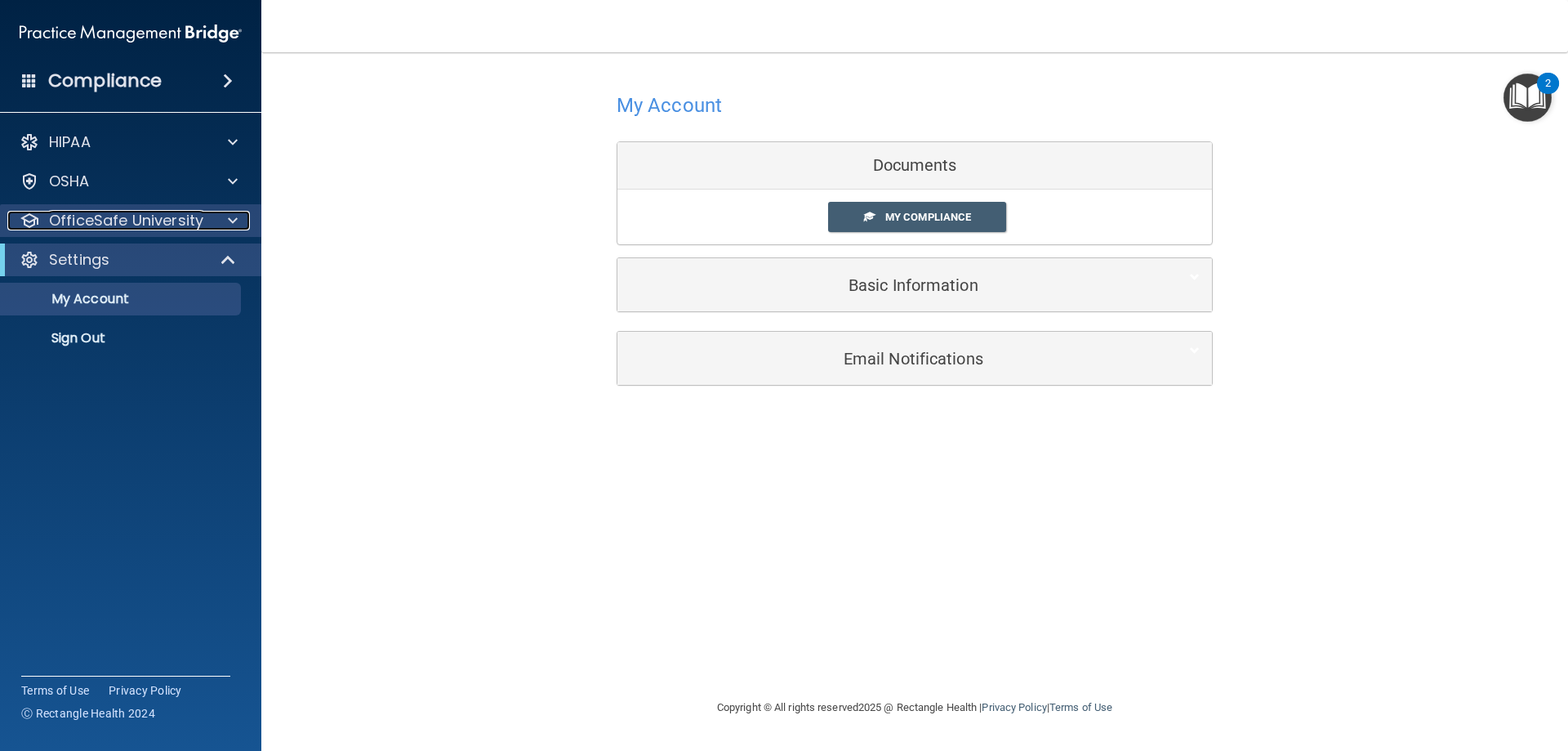
click at [141, 213] on p "OfficeSafe University" at bounding box center [126, 220] width 155 height 20
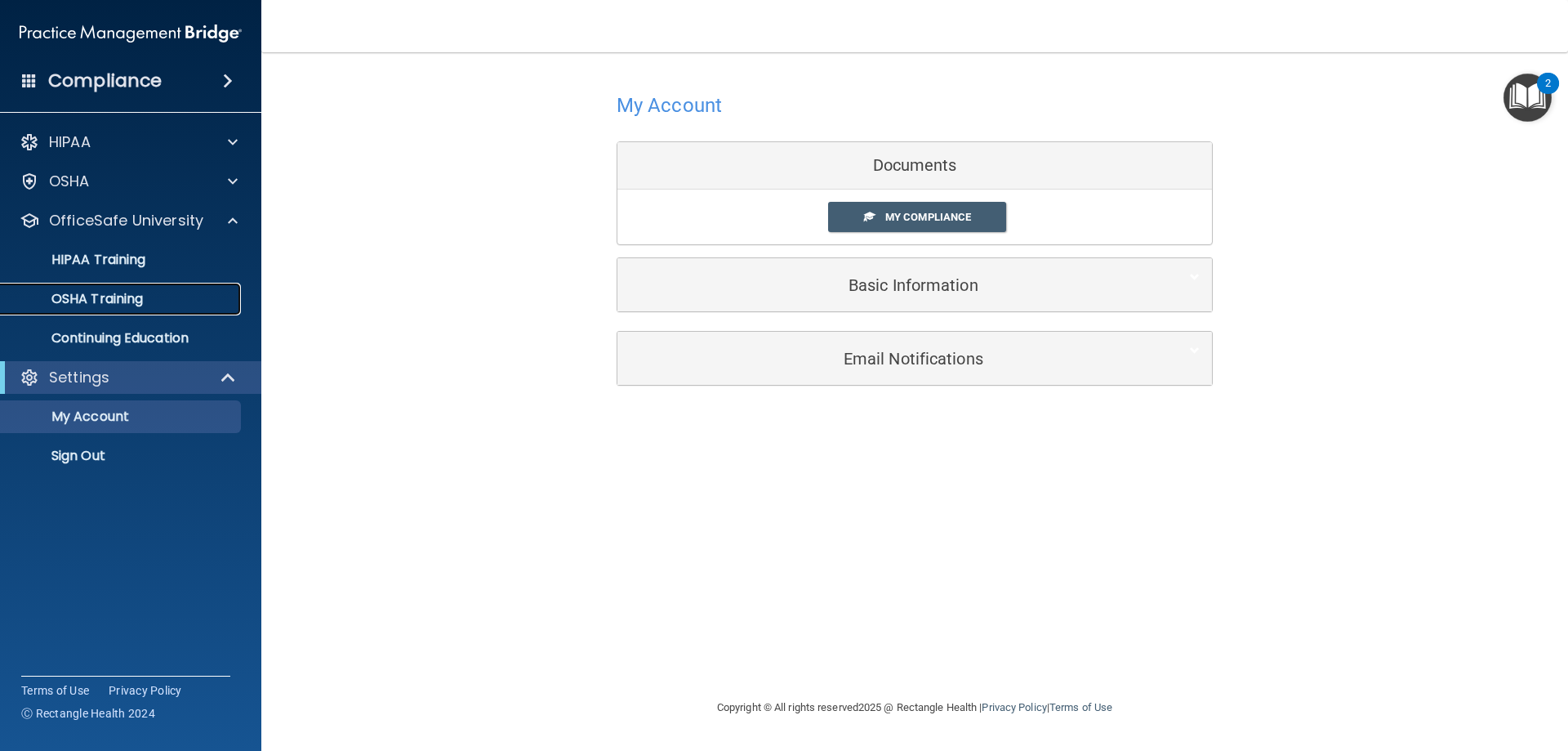
click at [111, 295] on p "OSHA Training" at bounding box center [76, 298] width 132 height 16
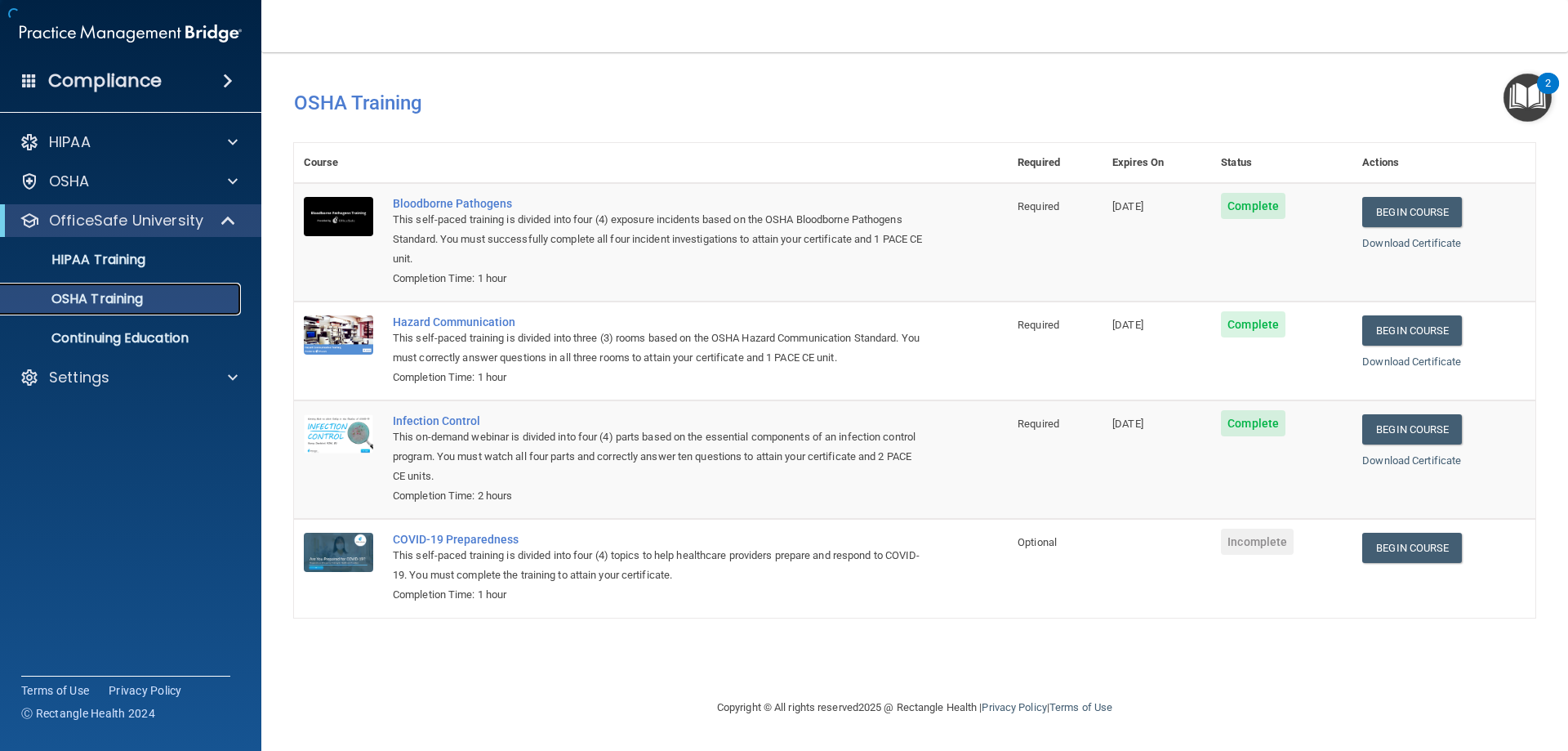
click at [114, 300] on p "OSHA Training" at bounding box center [76, 298] width 132 height 16
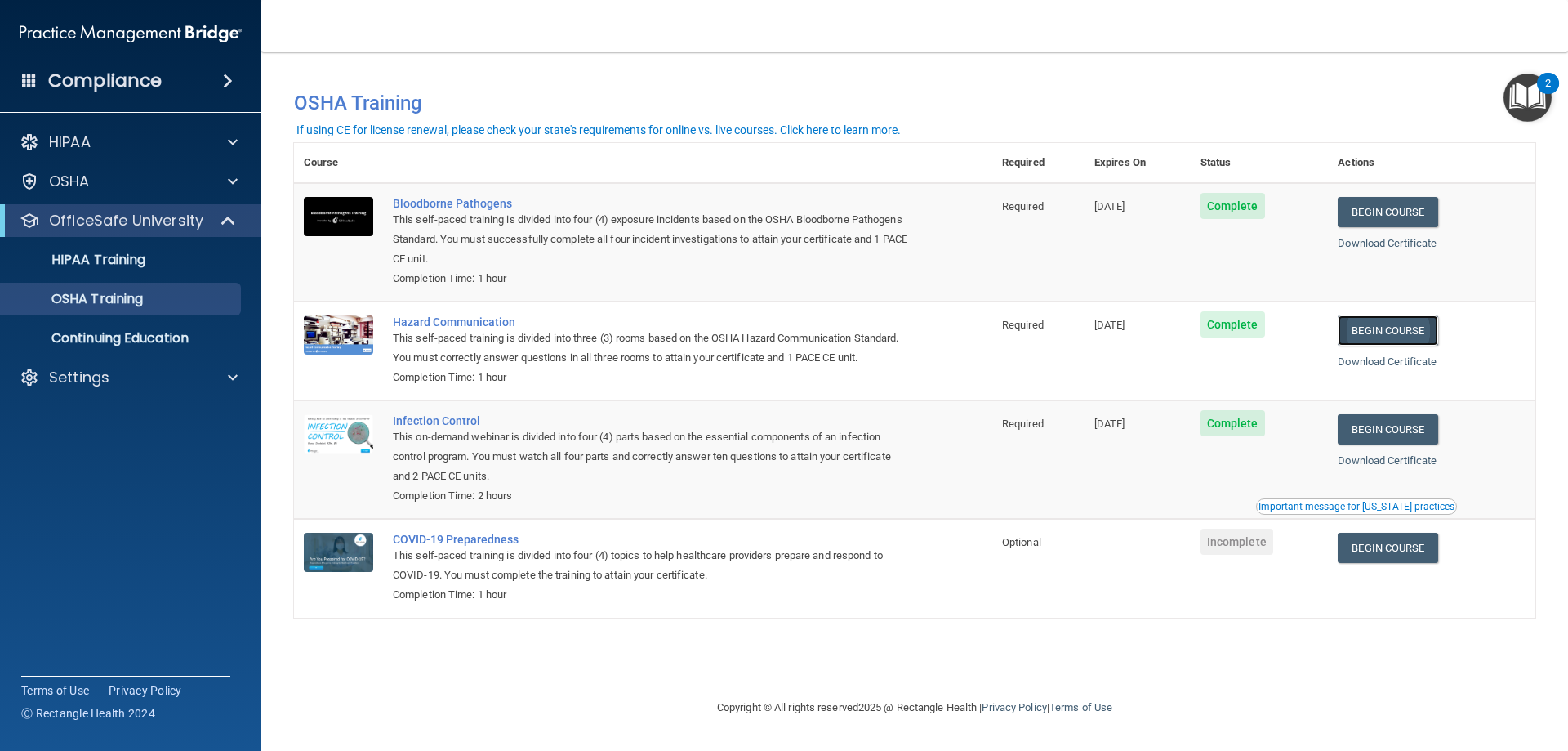
click at [1394, 333] on link "Begin Course" at bounding box center [1387, 330] width 100 height 30
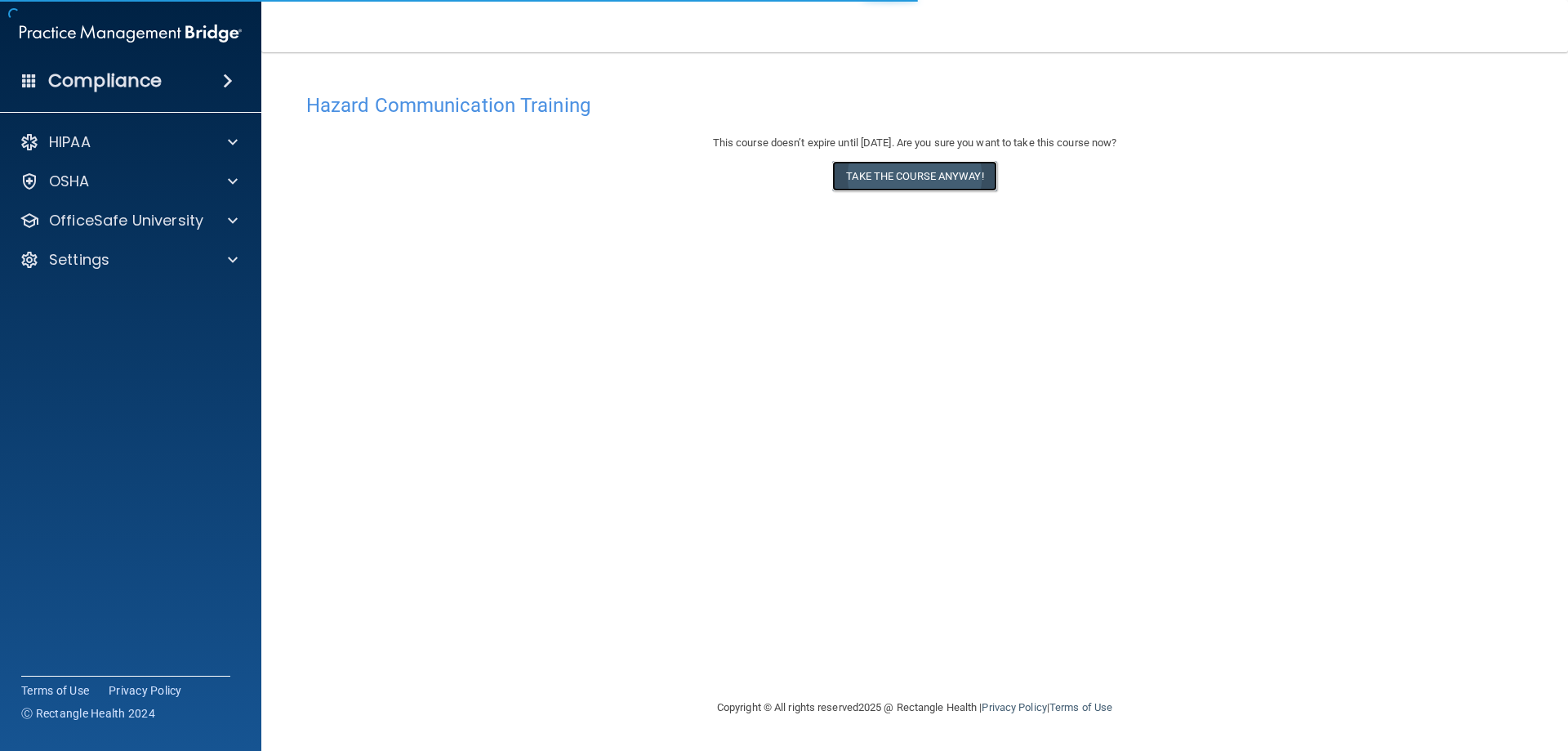
click at [921, 173] on button "Take the course anyway!" at bounding box center [914, 175] width 164 height 30
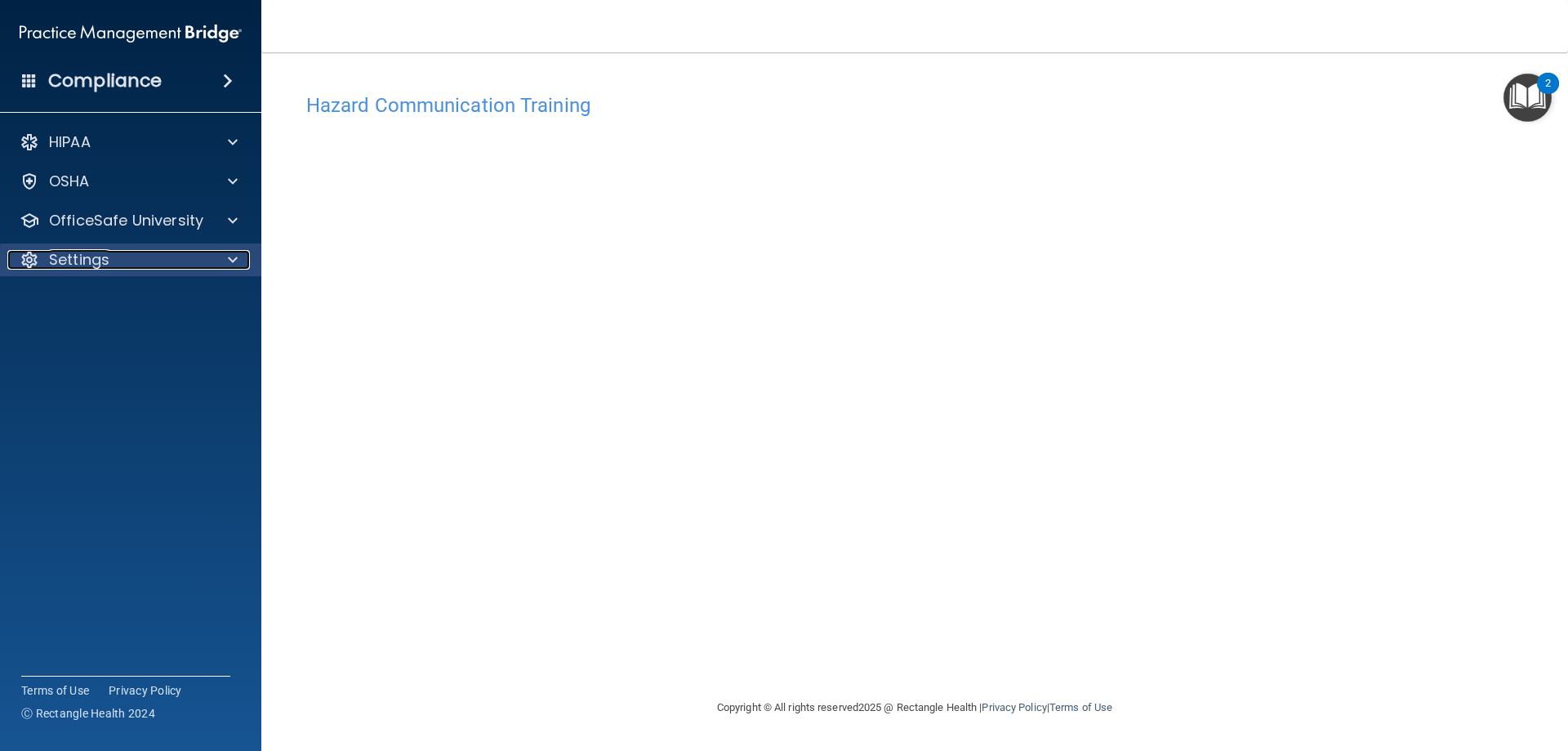
click at [77, 258] on p "Settings" at bounding box center [79, 260] width 61 height 20
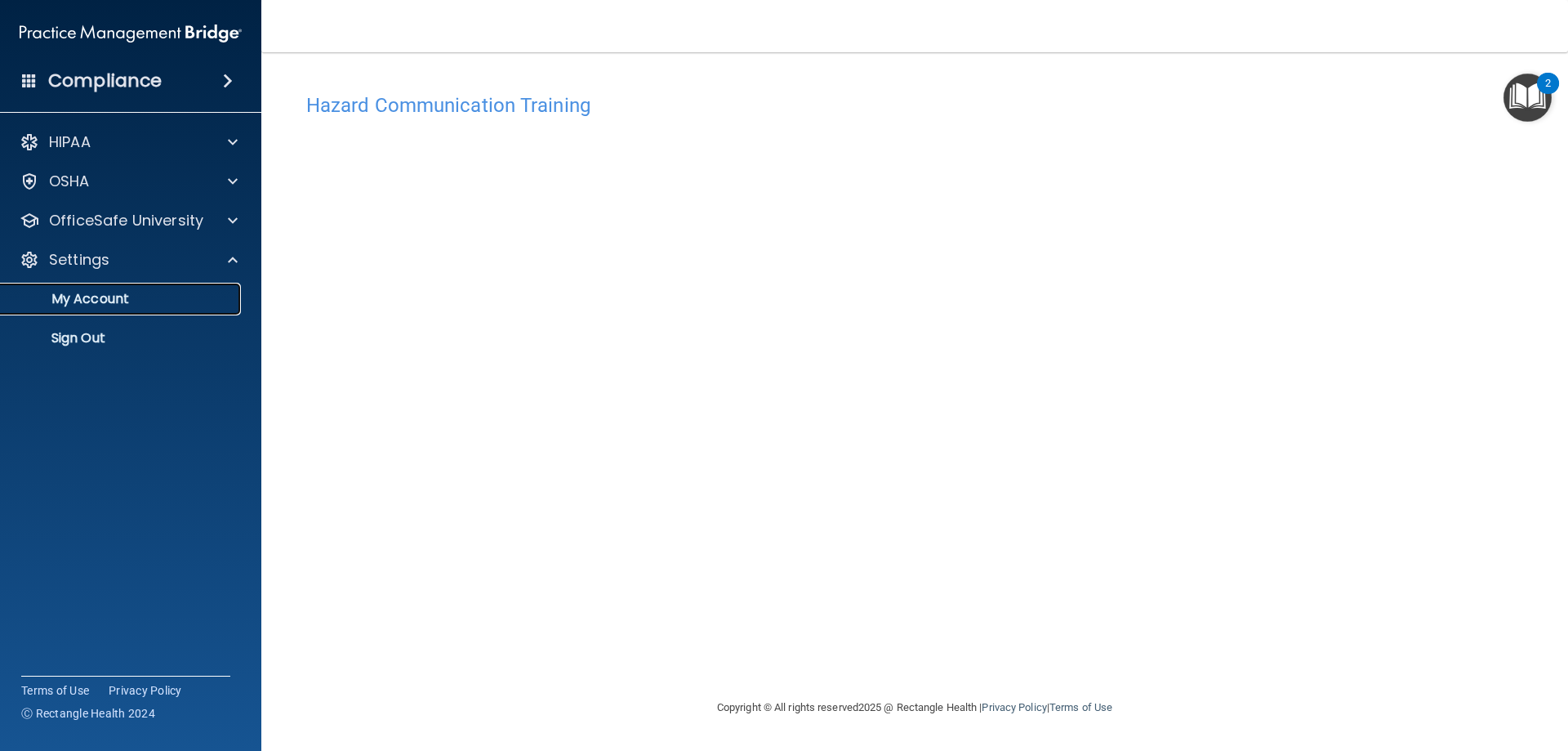
click at [84, 291] on p "My Account" at bounding box center [121, 298] width 223 height 16
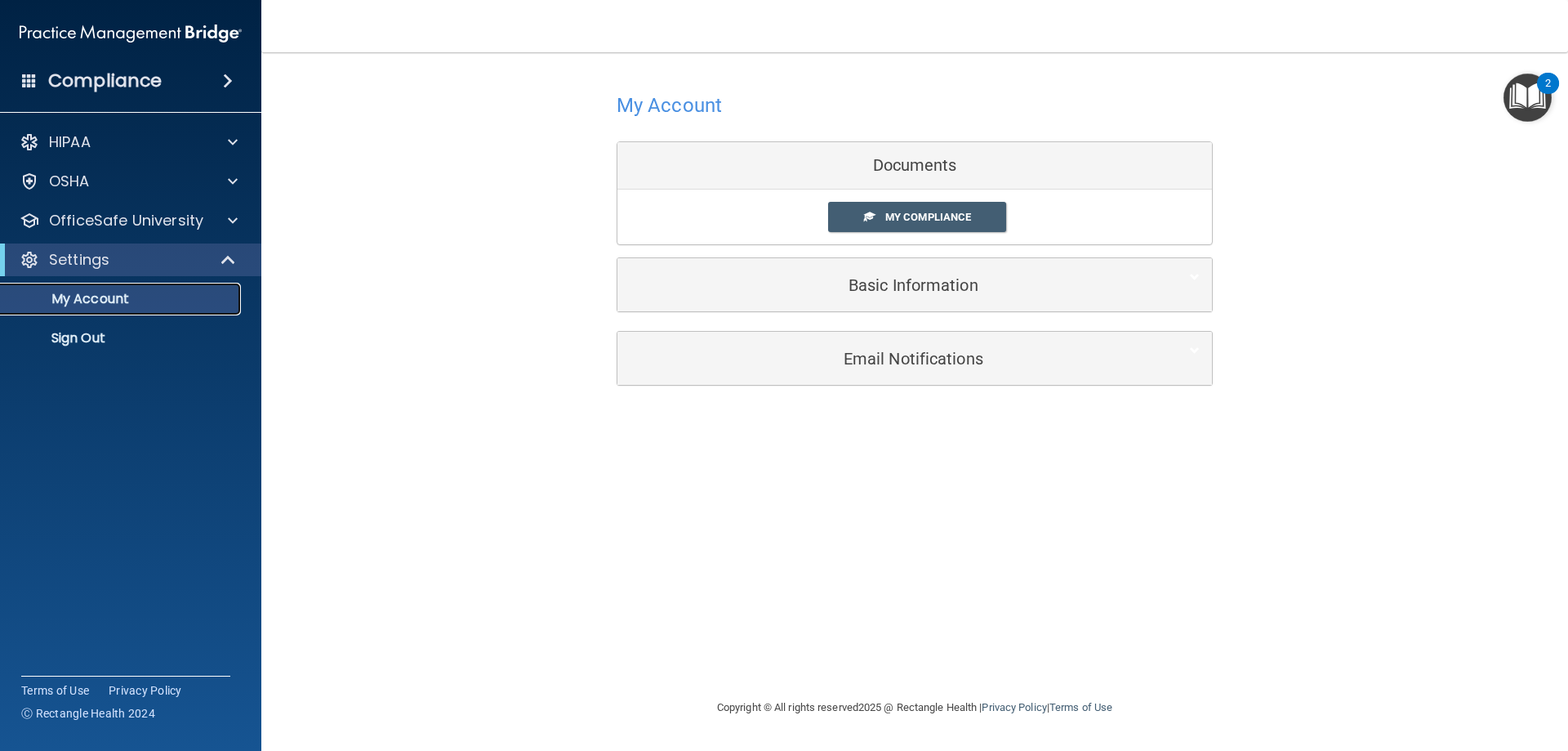
click at [102, 302] on p "My Account" at bounding box center [121, 298] width 223 height 16
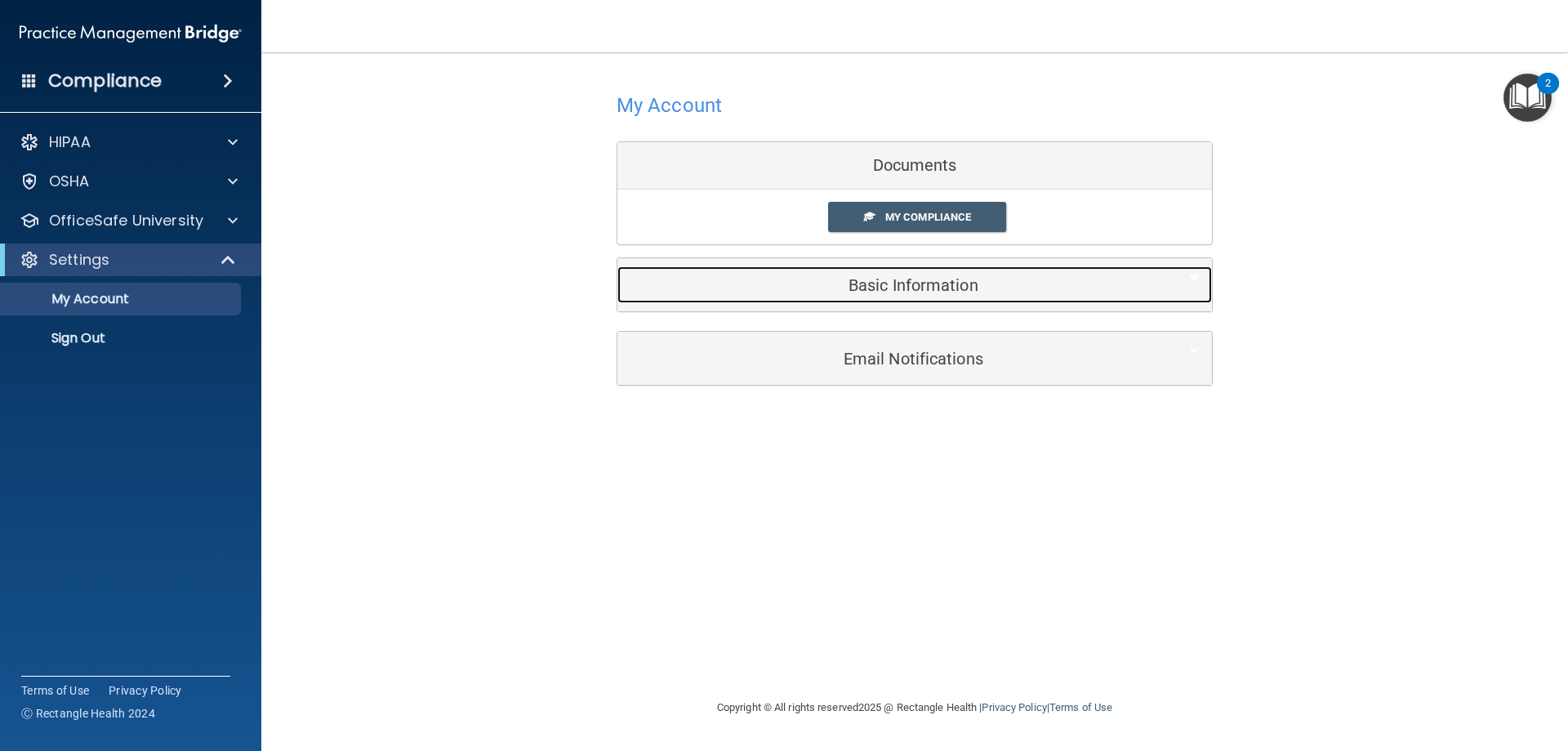
click at [795, 282] on h5 "Basic Information" at bounding box center [889, 285] width 520 height 18
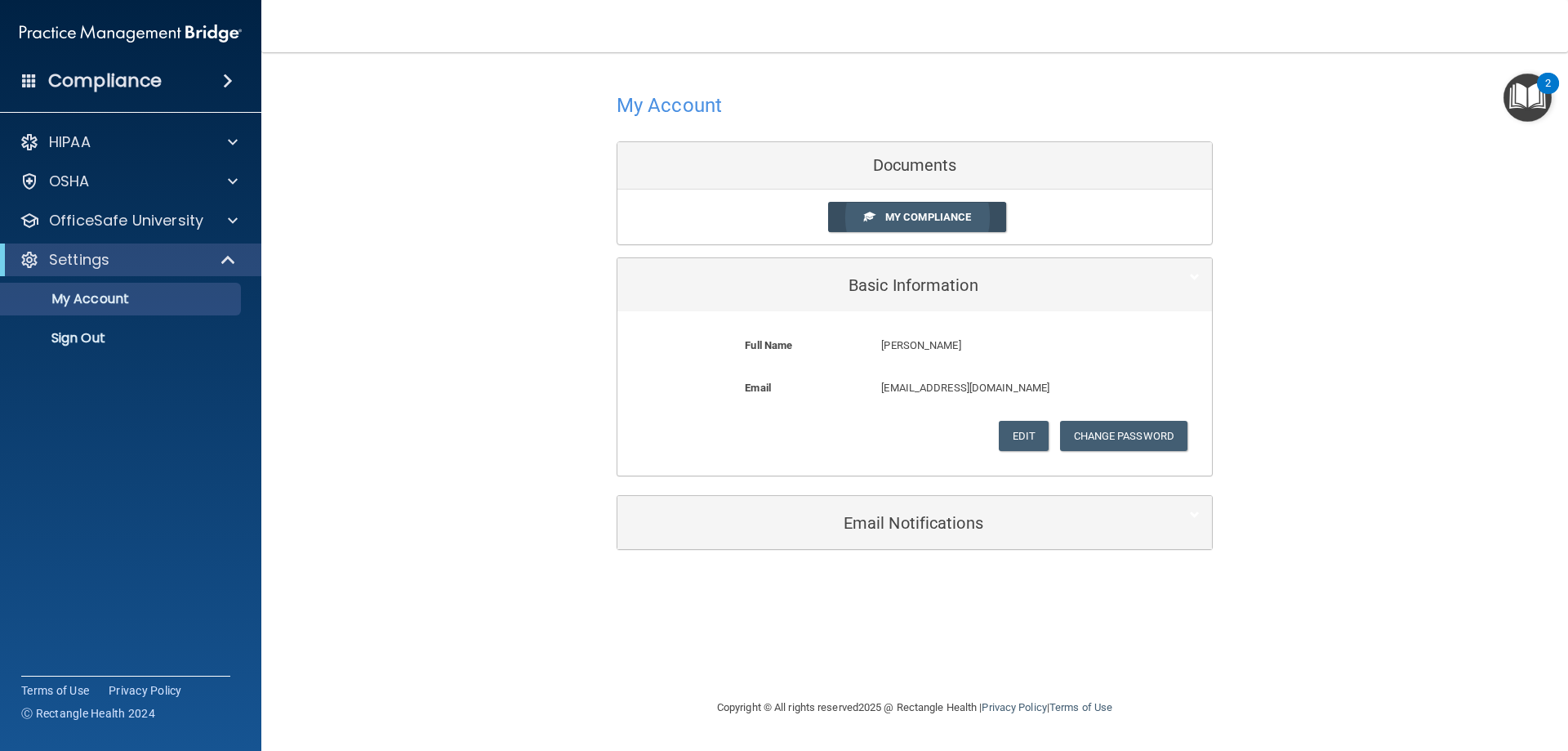
click at [918, 221] on span "My Compliance" at bounding box center [928, 217] width 85 height 12
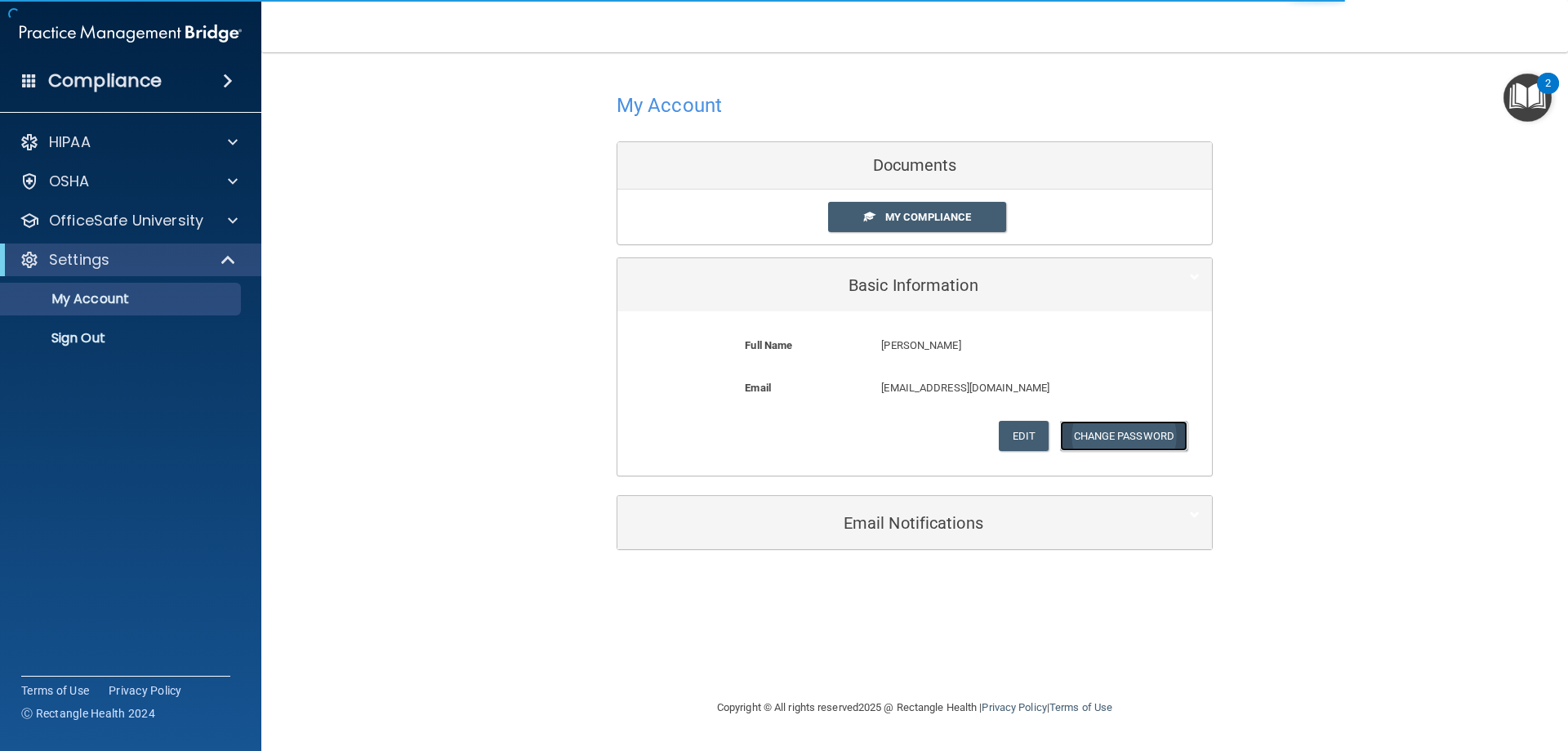
click at [1127, 428] on button "Change Password" at bounding box center [1124, 435] width 128 height 30
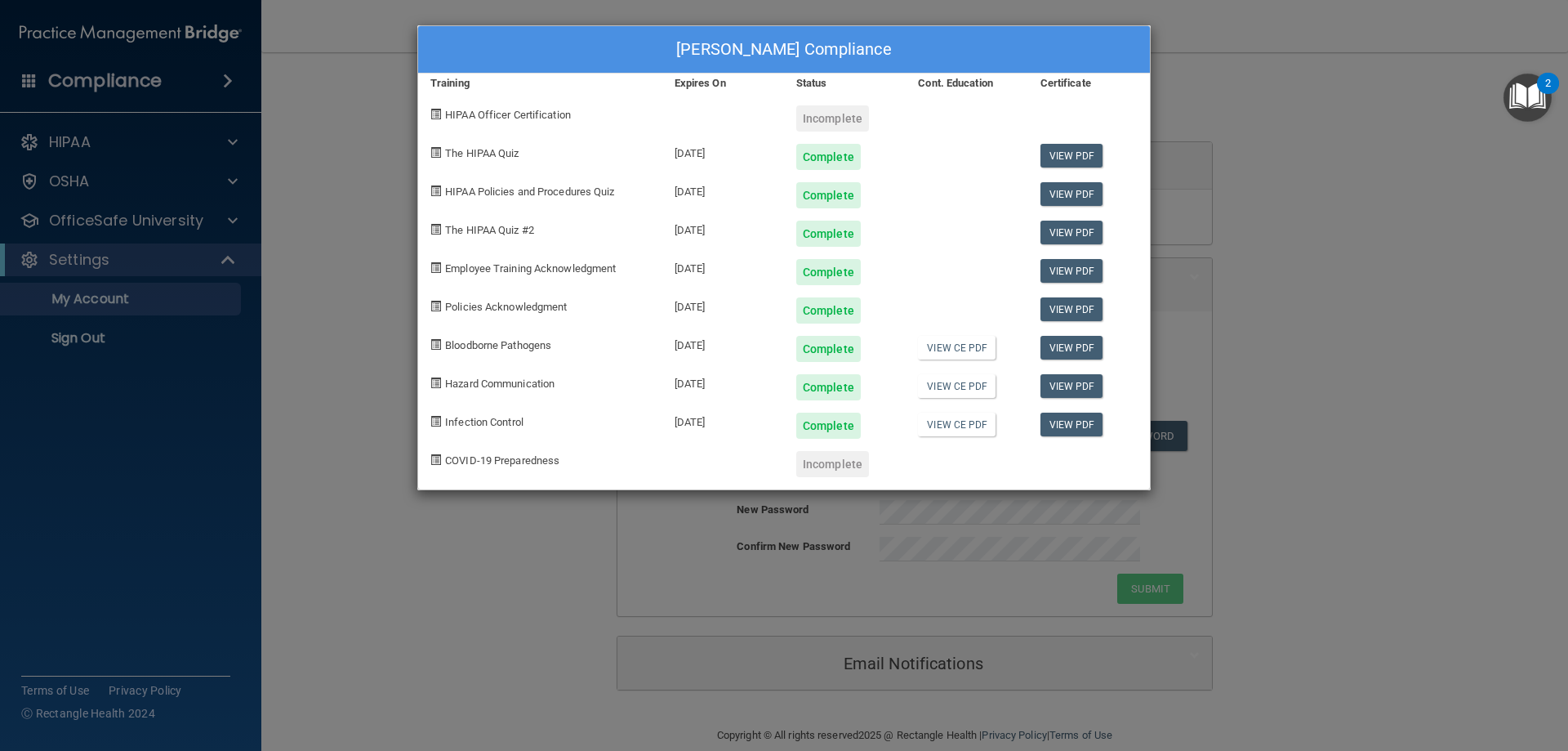
click at [1360, 233] on div "[PERSON_NAME] Compliance Training Expires On Status Cont. Education Certificate…" at bounding box center [784, 375] width 1568 height 751
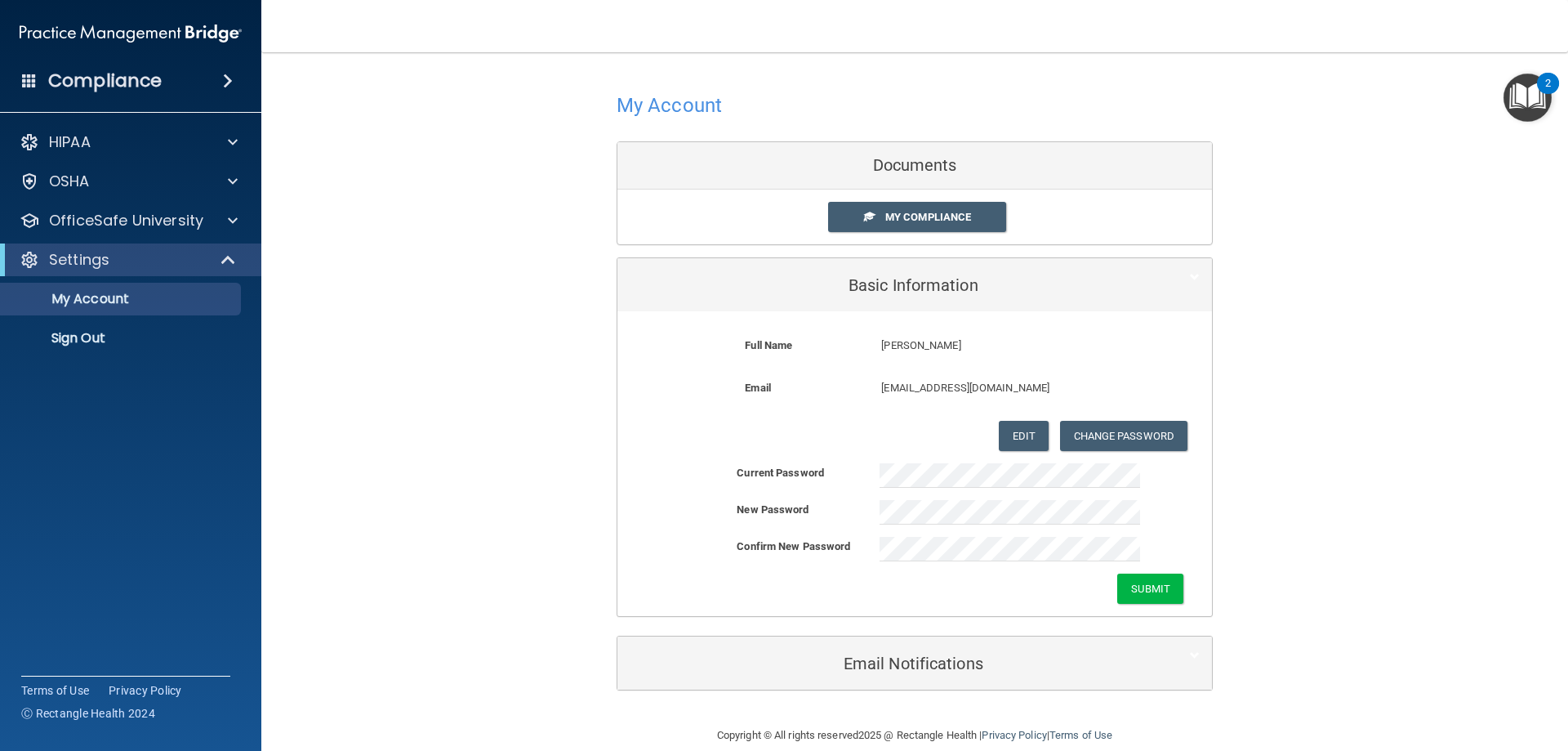
click at [849, 598] on div "Submit" at bounding box center [915, 588] width 594 height 30
click at [1154, 588] on button "Submit" at bounding box center [1150, 588] width 66 height 30
